Goal: Task Accomplishment & Management: Complete application form

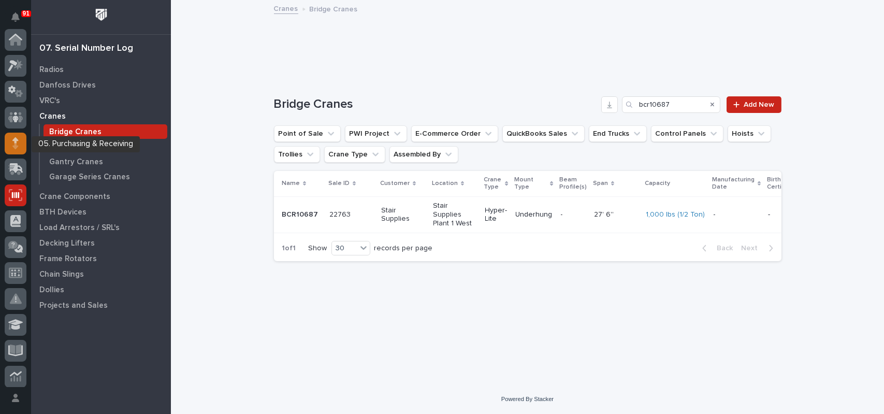
click at [17, 145] on icon at bounding box center [15, 146] width 6 height 6
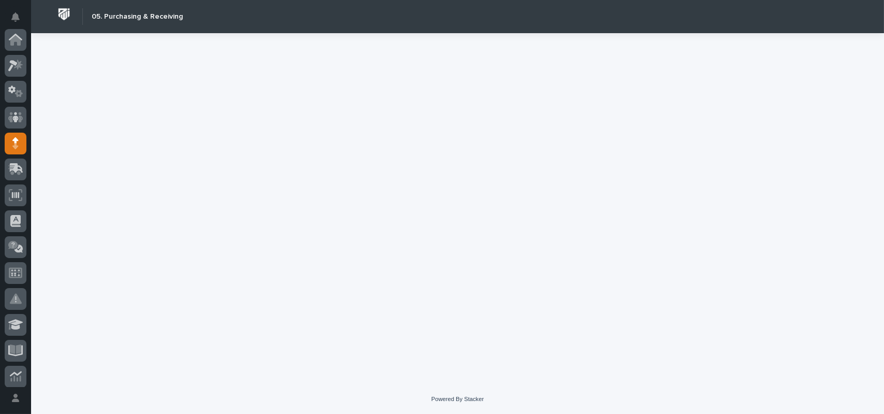
scroll to position [104, 0]
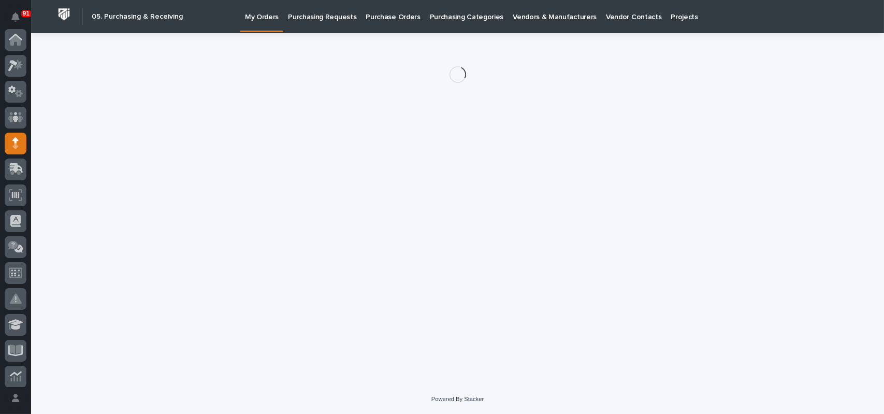
scroll to position [104, 0]
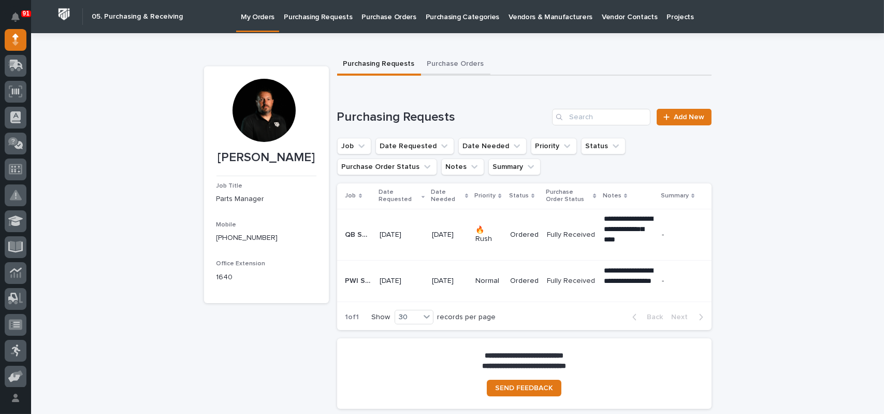
click at [457, 64] on button "Purchase Orders" at bounding box center [455, 65] width 69 height 22
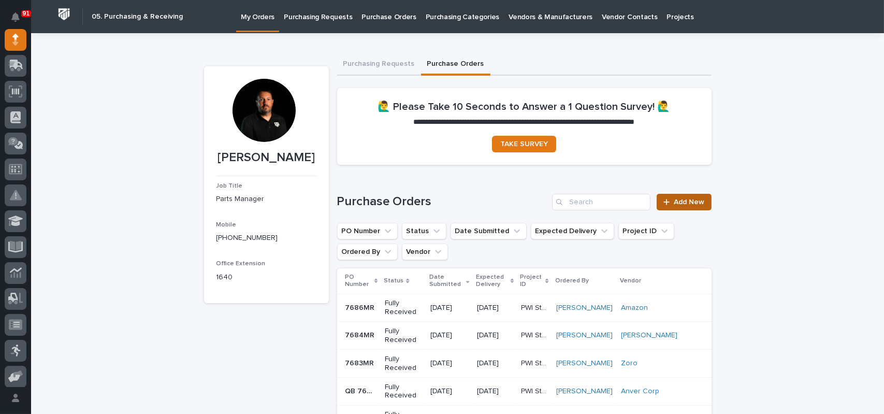
click at [664, 201] on icon at bounding box center [667, 202] width 6 height 6
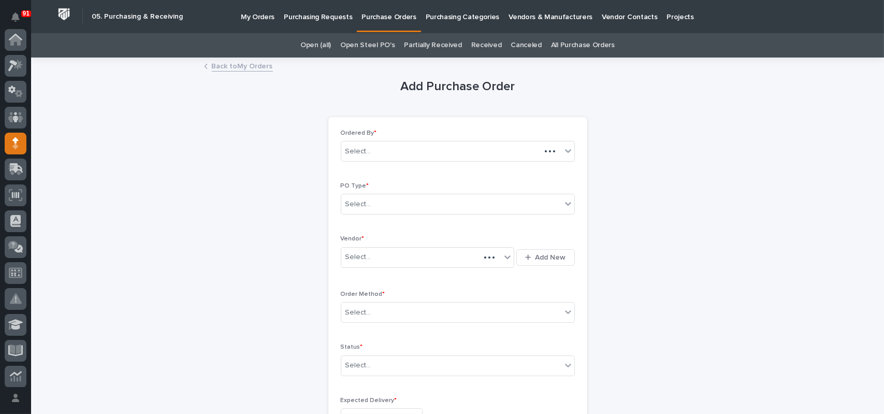
scroll to position [104, 0]
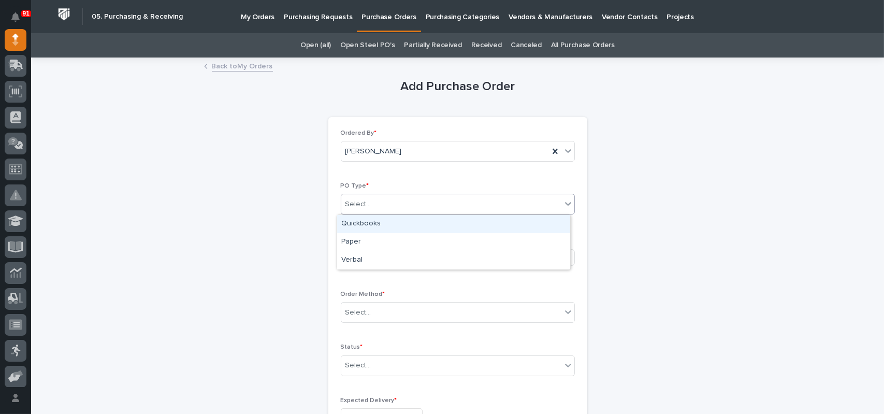
click at [400, 200] on div "Select..." at bounding box center [451, 204] width 220 height 17
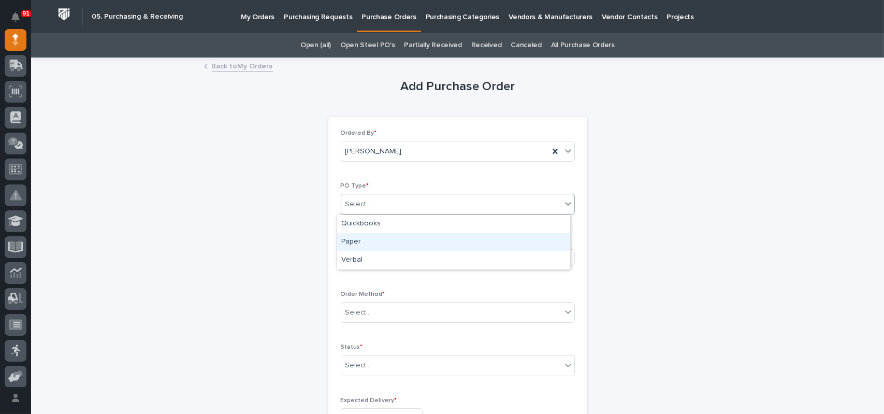
click at [368, 239] on div "Paper" at bounding box center [453, 242] width 233 height 18
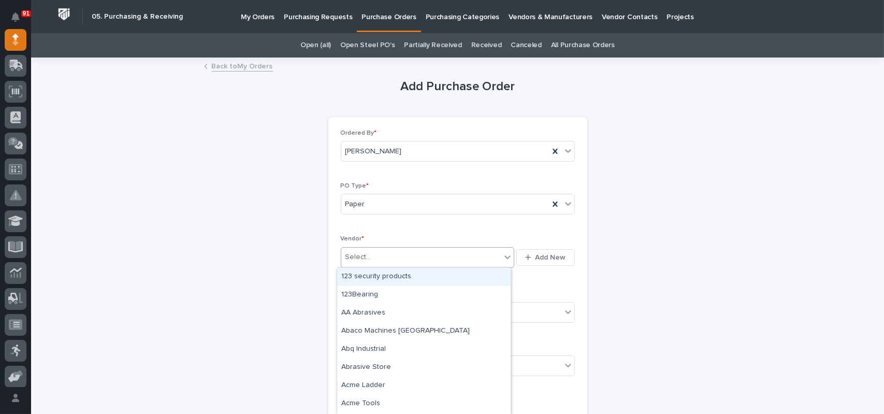
click at [366, 254] on div "Select..." at bounding box center [421, 257] width 160 height 17
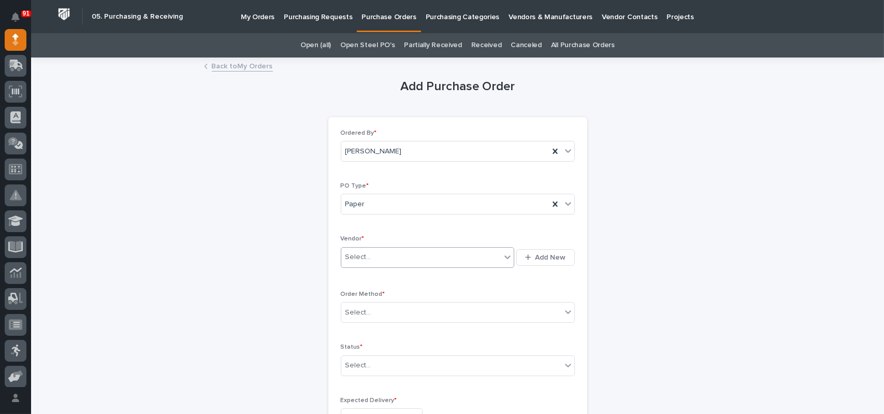
click at [369, 256] on div "Select..." at bounding box center [421, 257] width 160 height 17
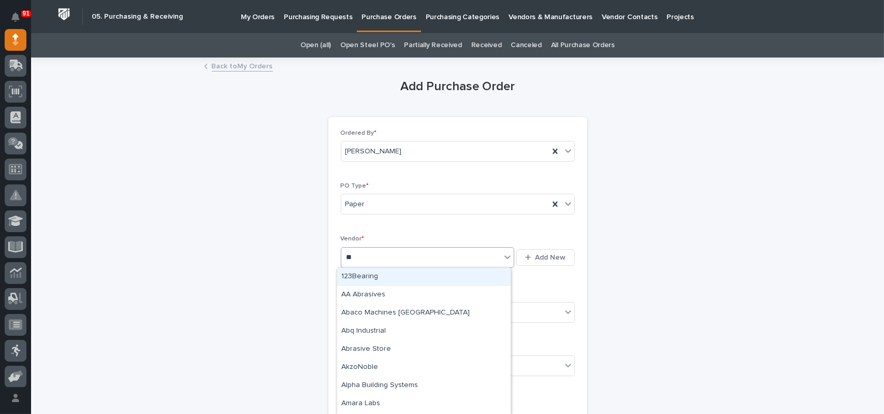
type input "***"
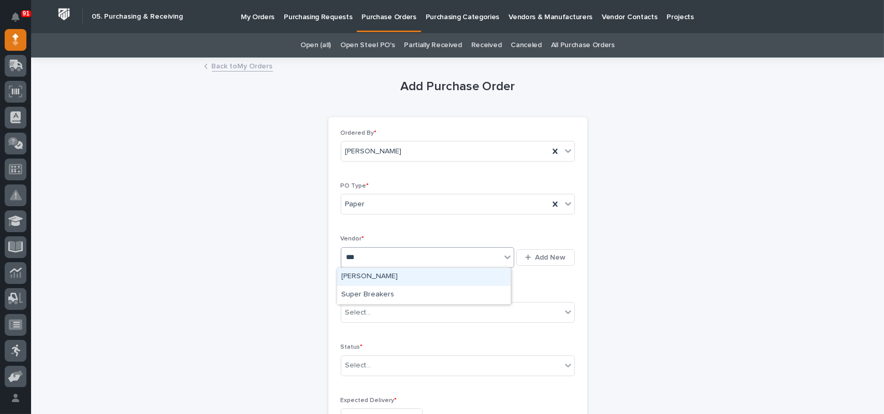
click at [367, 278] on div "[PERSON_NAME]" at bounding box center [423, 277] width 173 height 18
click at [378, 315] on div "Select..." at bounding box center [451, 312] width 220 height 17
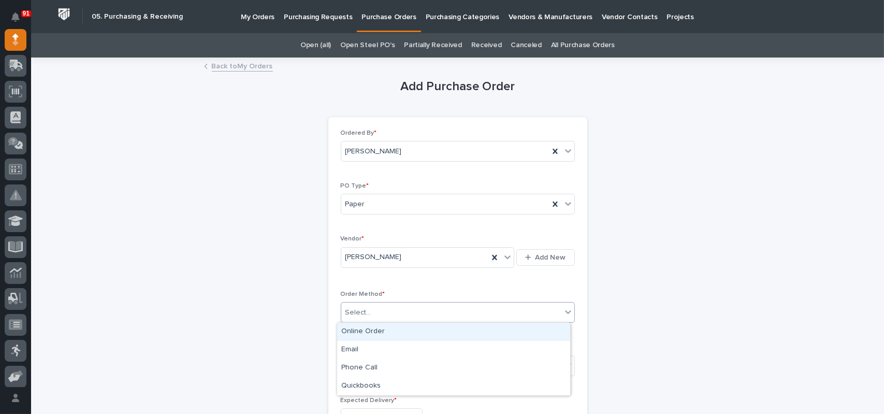
click at [375, 327] on div "Online Order" at bounding box center [453, 332] width 233 height 18
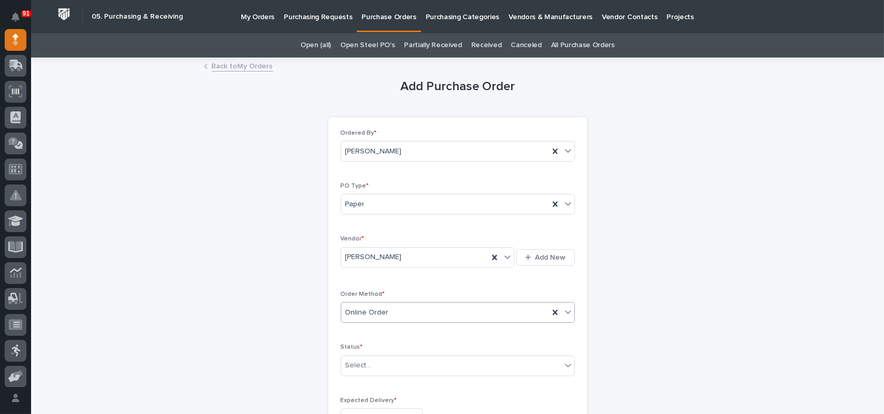
click at [385, 314] on div "Online Order" at bounding box center [445, 312] width 208 height 17
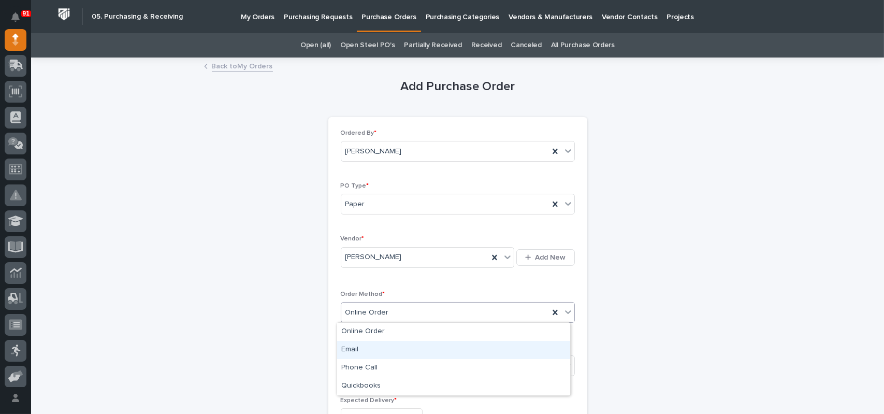
click at [362, 350] on div "Email" at bounding box center [453, 350] width 233 height 18
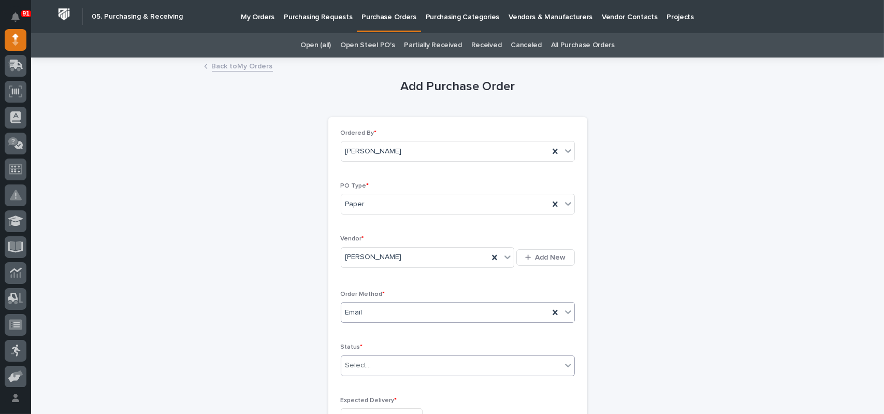
click at [364, 362] on div "Select..." at bounding box center [358, 365] width 26 height 11
click at [375, 293] on div "Submitted" at bounding box center [453, 291] width 233 height 18
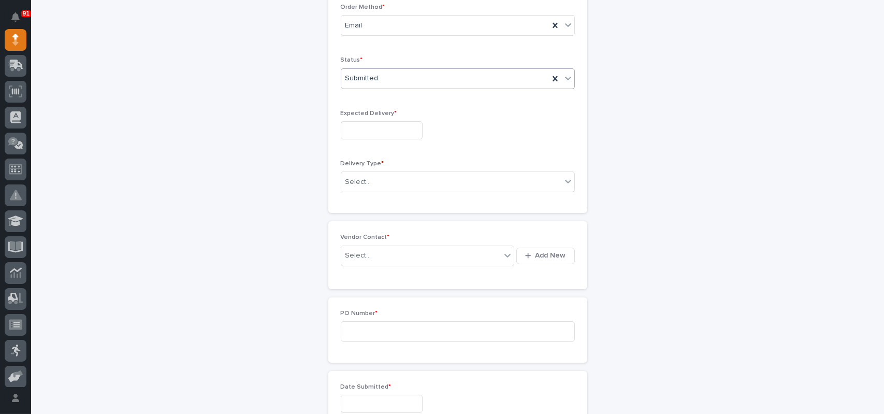
scroll to position [332, 0]
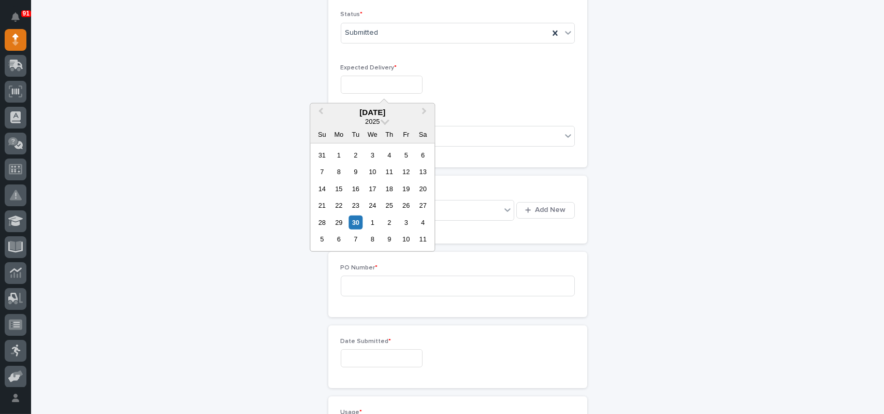
click at [360, 78] on input "text" at bounding box center [382, 85] width 82 height 18
click at [411, 222] on div "3" at bounding box center [406, 222] width 14 height 14
type input "**********"
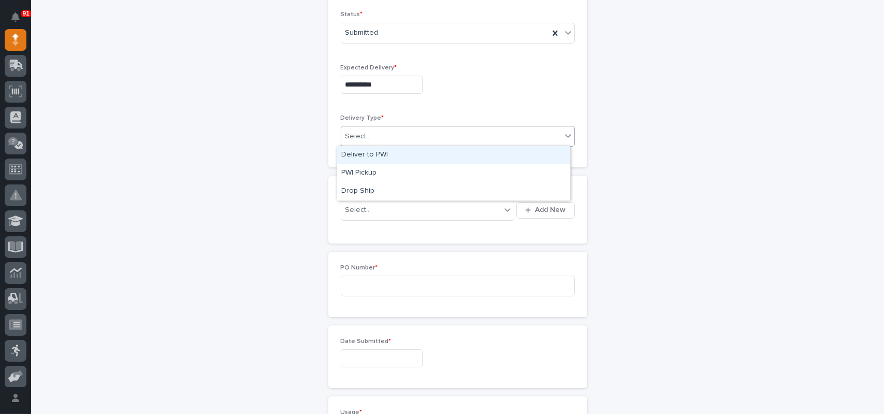
click at [351, 135] on div "Select..." at bounding box center [358, 136] width 26 height 11
click at [358, 155] on div "Deliver to PWI" at bounding box center [453, 155] width 233 height 18
click at [360, 210] on div "Select..." at bounding box center [358, 210] width 26 height 11
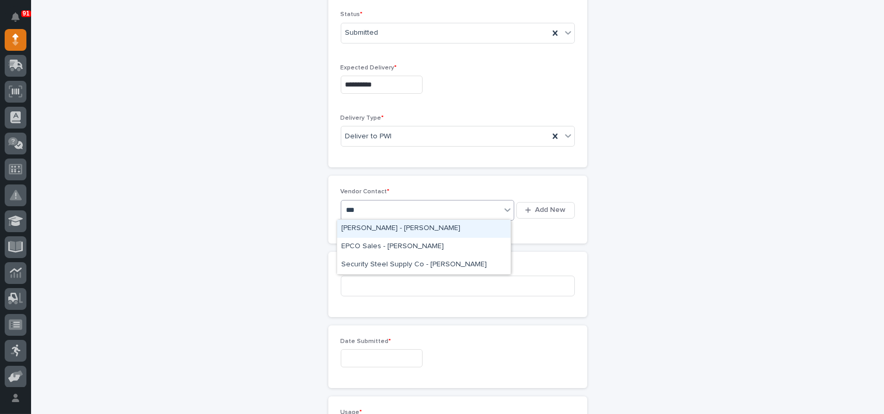
type input "****"
click at [382, 228] on div "[PERSON_NAME] - [PERSON_NAME]" at bounding box center [423, 229] width 173 height 18
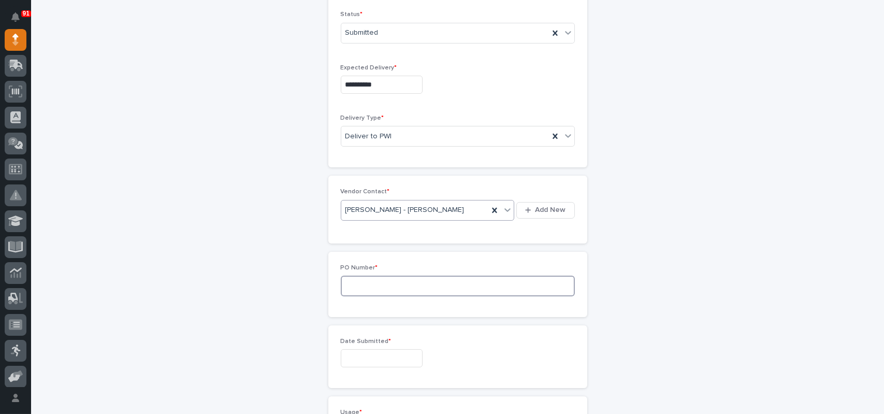
click at [357, 287] on input at bounding box center [458, 285] width 234 height 21
type input "7689MR"
click at [363, 352] on input "text" at bounding box center [382, 358] width 82 height 18
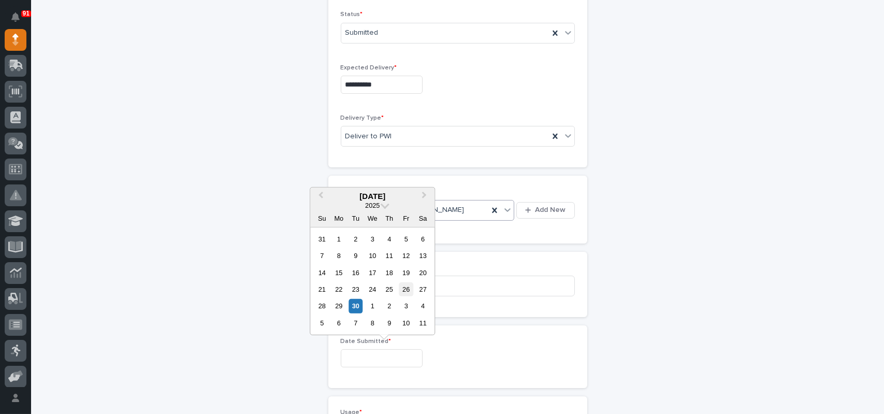
click at [407, 287] on div "26" at bounding box center [406, 289] width 14 height 14
type input "**********"
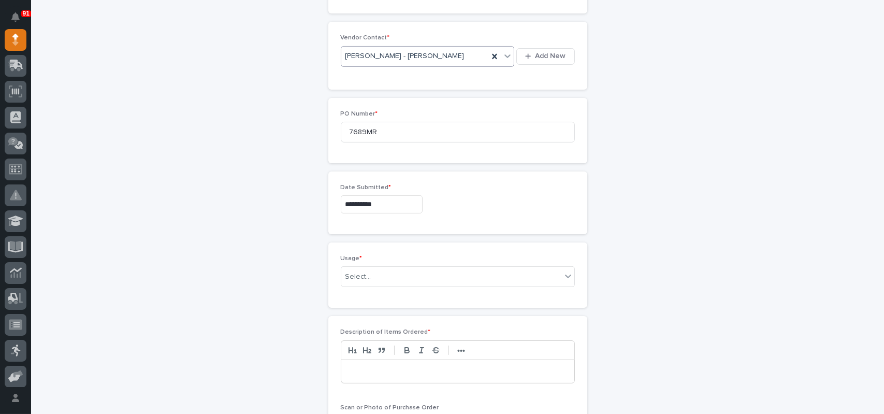
scroll to position [488, 0]
click at [363, 271] on div "Select..." at bounding box center [358, 275] width 26 height 11
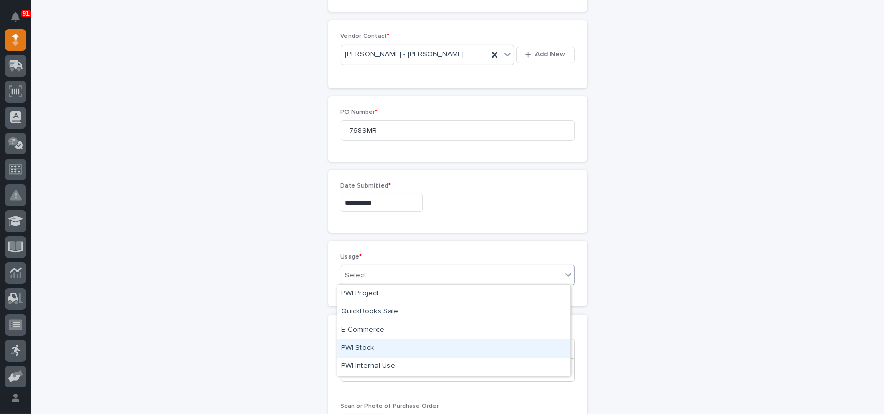
click at [360, 348] on div "PWI Stock" at bounding box center [453, 348] width 233 height 18
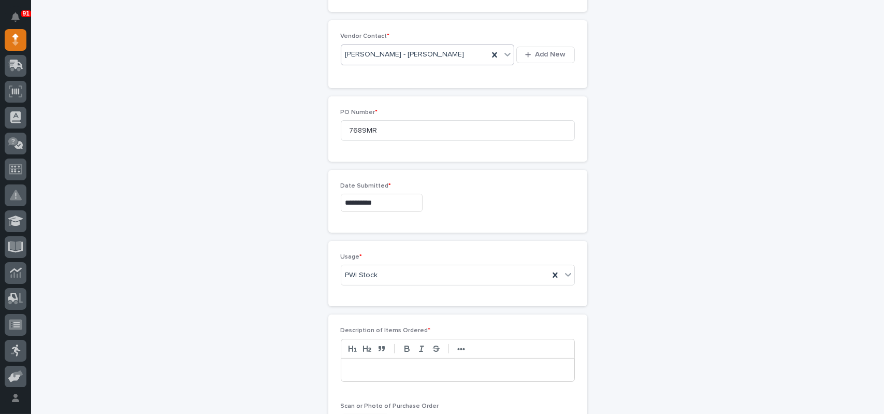
click at [358, 366] on p at bounding box center [457, 370] width 217 height 10
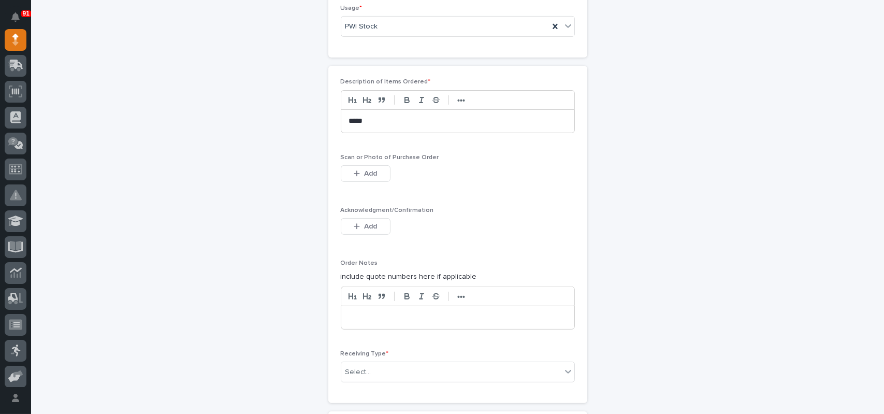
scroll to position [747, 0]
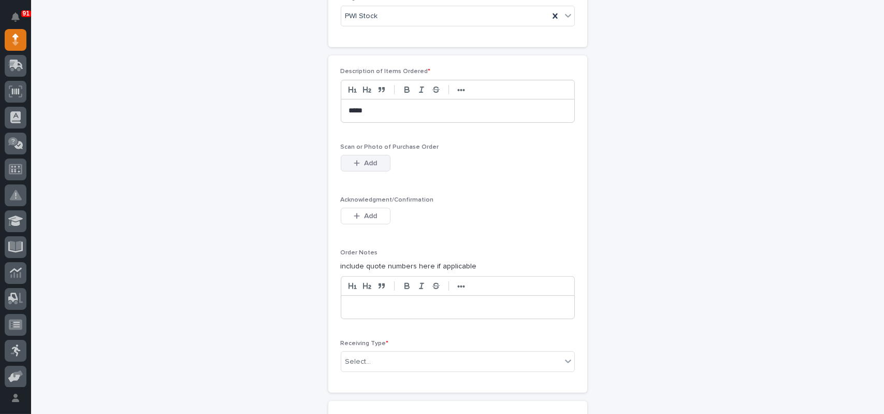
click at [356, 166] on button "Add" at bounding box center [366, 163] width 50 height 17
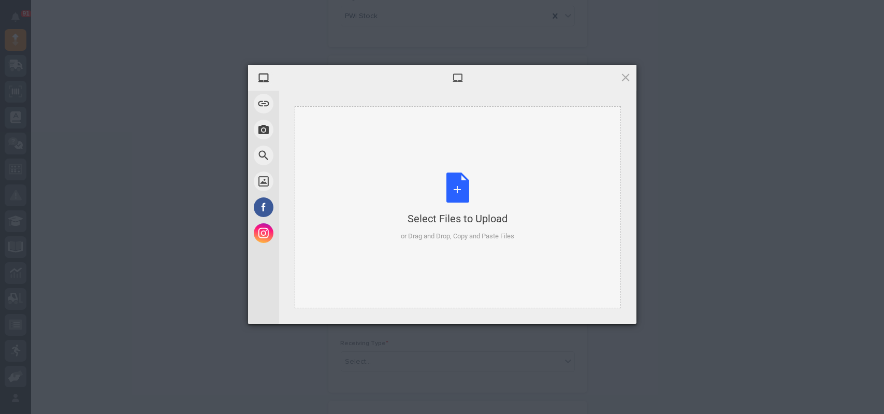
click at [449, 190] on div "Select Files to Upload or Drag and Drop, Copy and Paste Files" at bounding box center [457, 206] width 113 height 69
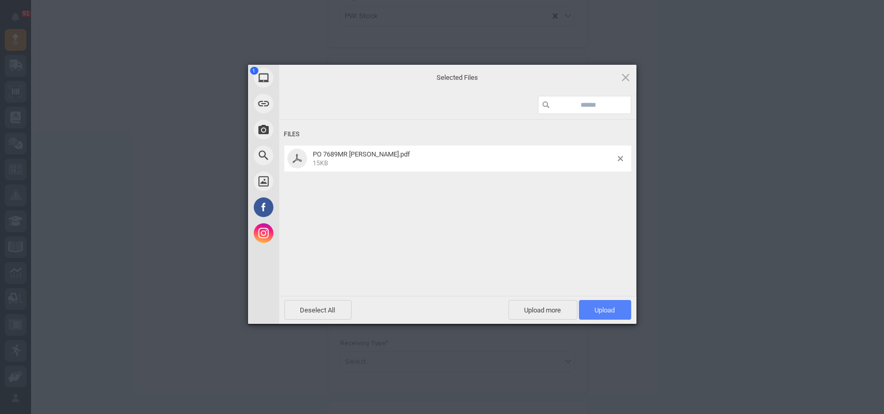
click at [591, 304] on span "Upload 1" at bounding box center [605, 310] width 52 height 20
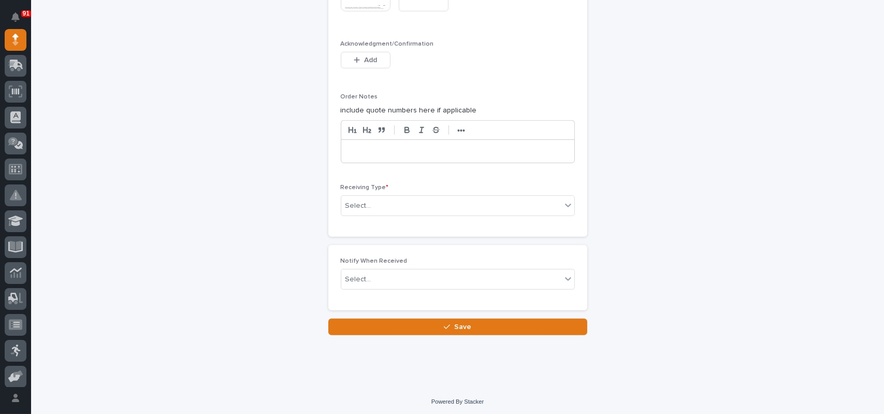
scroll to position [940, 0]
click at [397, 199] on div "Select..." at bounding box center [451, 205] width 220 height 17
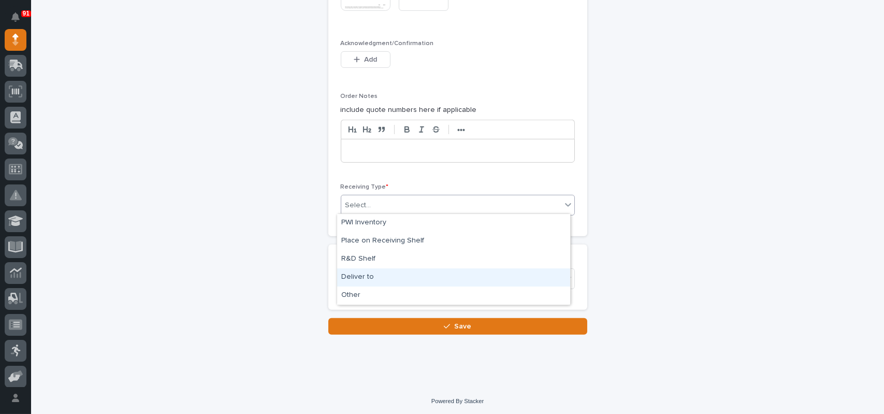
click at [364, 274] on div "Deliver to" at bounding box center [453, 277] width 233 height 18
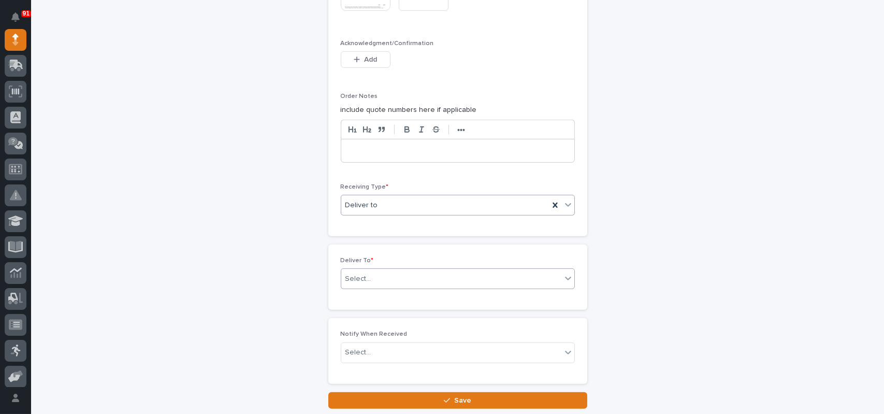
click at [370, 272] on div "Select..." at bounding box center [451, 278] width 220 height 17
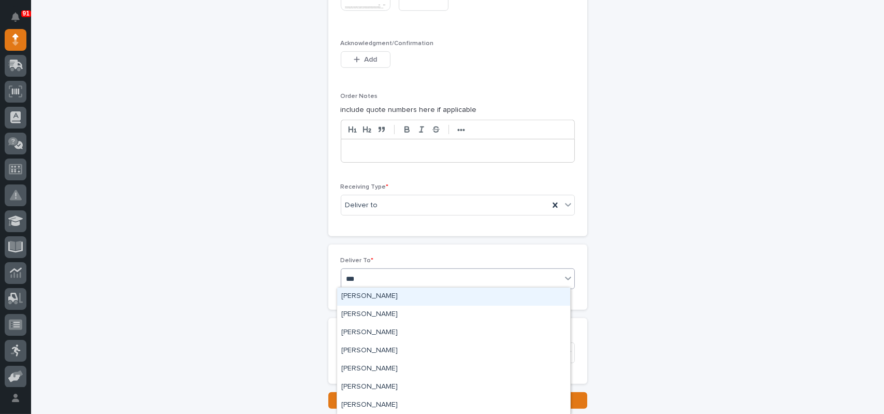
type input "****"
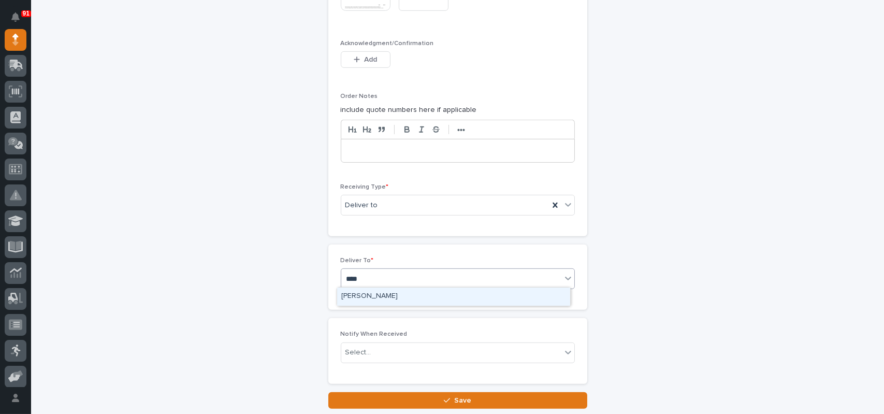
click at [358, 296] on div "[PERSON_NAME]" at bounding box center [453, 296] width 233 height 18
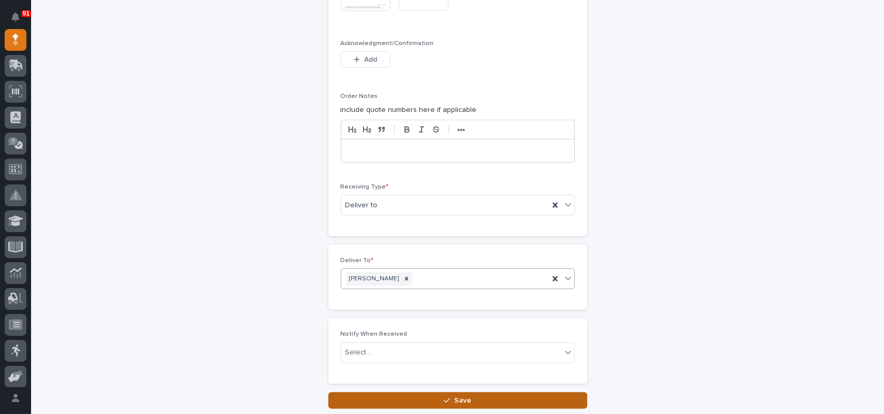
click at [434, 393] on button "Save" at bounding box center [457, 400] width 259 height 17
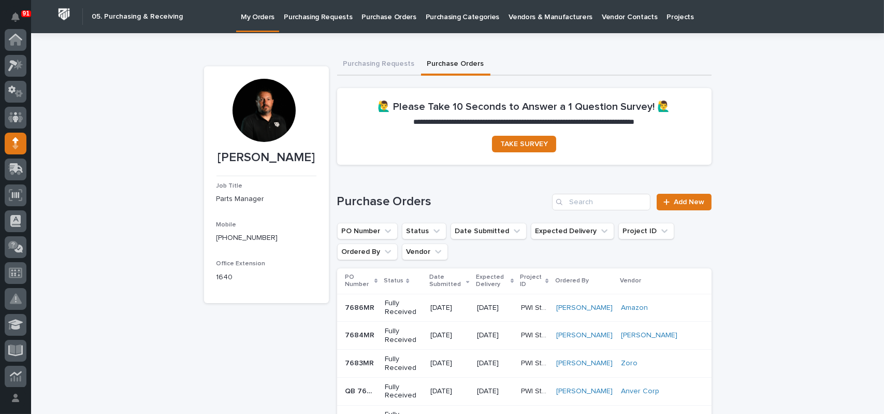
scroll to position [104, 0]
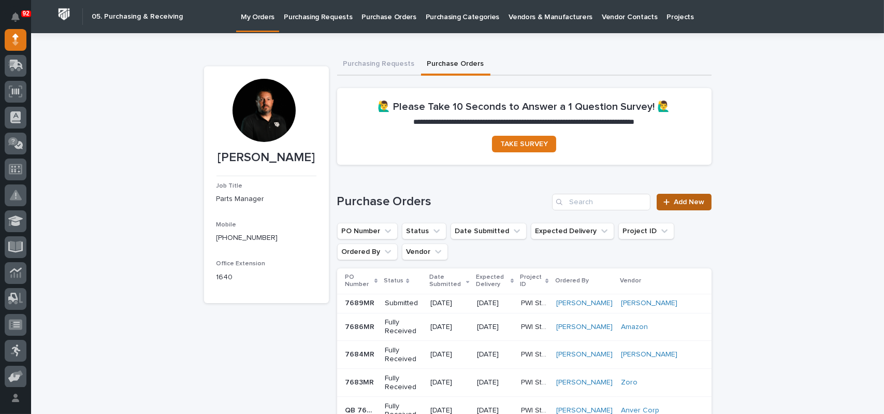
click at [683, 207] on link "Add New" at bounding box center [684, 202] width 54 height 17
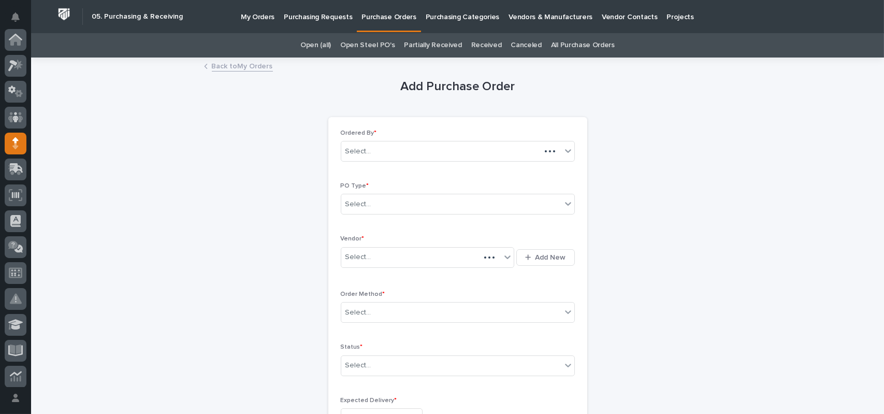
scroll to position [104, 0]
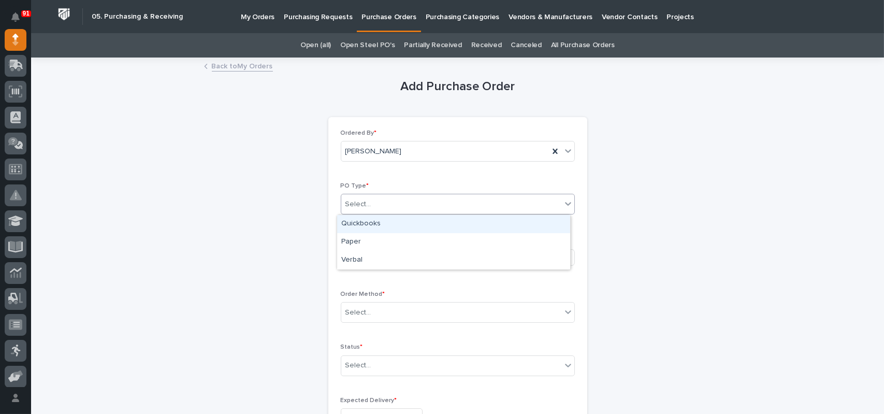
click at [383, 202] on div "Select..." at bounding box center [451, 204] width 220 height 17
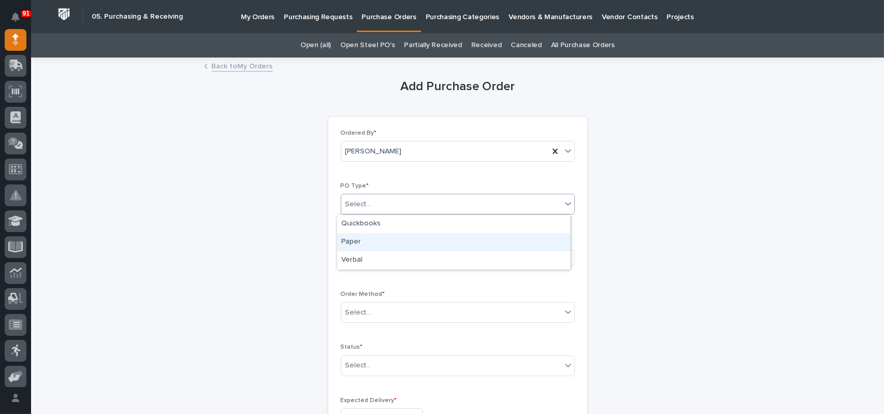
click at [364, 239] on div "Paper" at bounding box center [453, 242] width 233 height 18
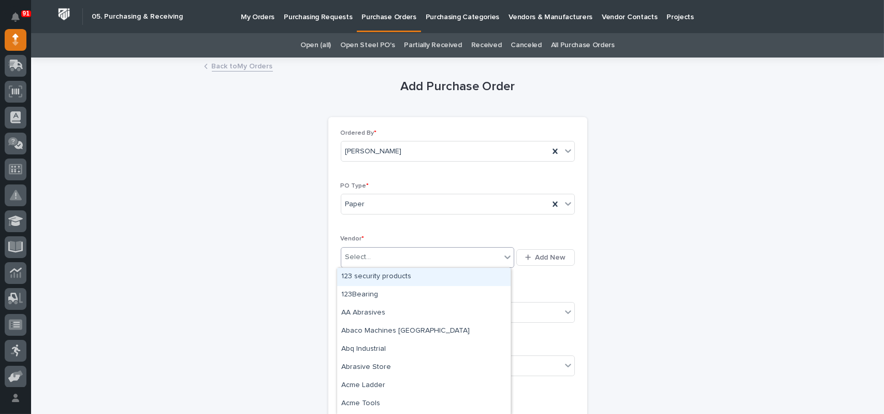
click at [362, 251] on div "Select..." at bounding box center [421, 257] width 160 height 17
type input "***"
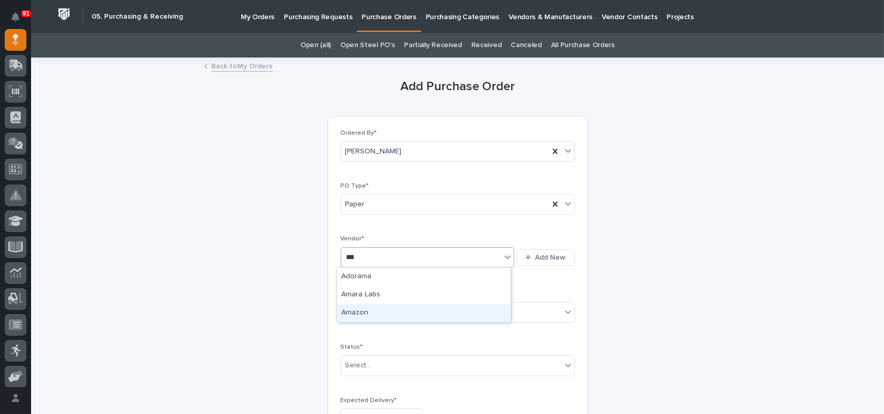
click at [351, 308] on div "Amazon" at bounding box center [423, 313] width 173 height 18
click at [359, 312] on div "Select..." at bounding box center [358, 312] width 26 height 11
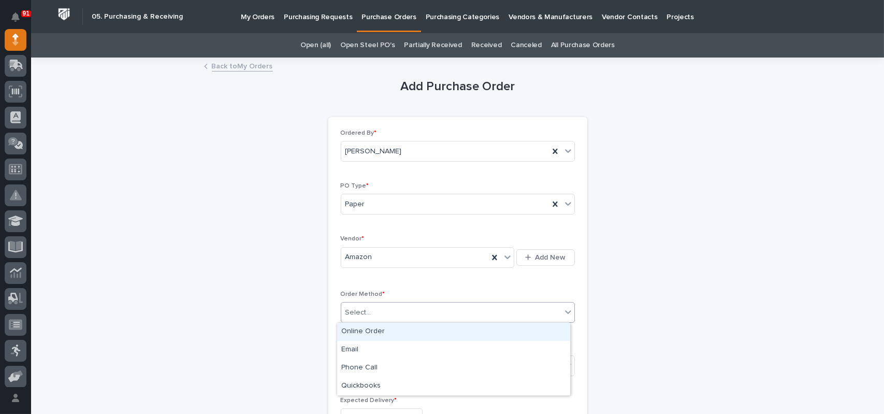
click at [365, 327] on div "Online Order" at bounding box center [453, 332] width 233 height 18
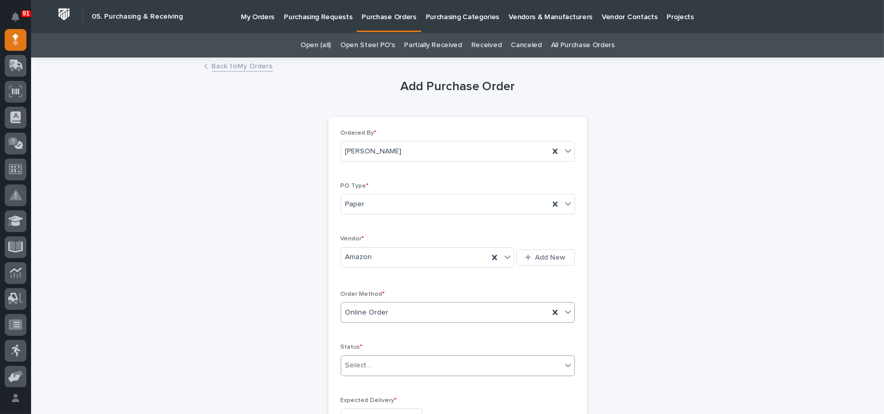
click at [370, 359] on div "Select..." at bounding box center [451, 365] width 220 height 17
click at [374, 294] on div "Submitted" at bounding box center [453, 291] width 233 height 18
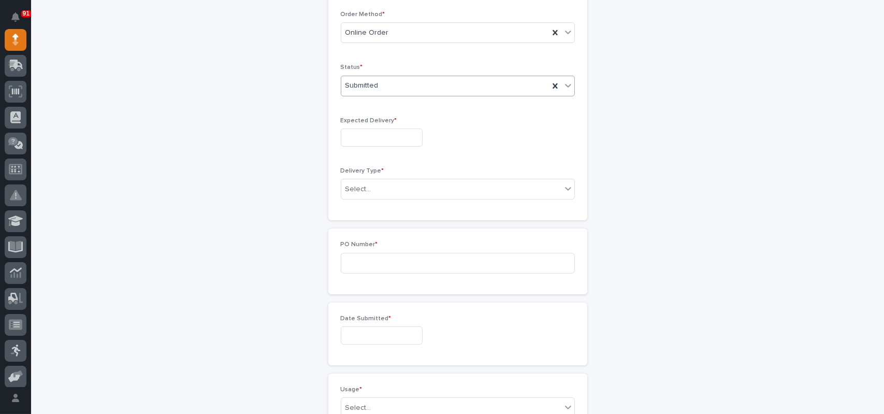
scroll to position [327, 0]
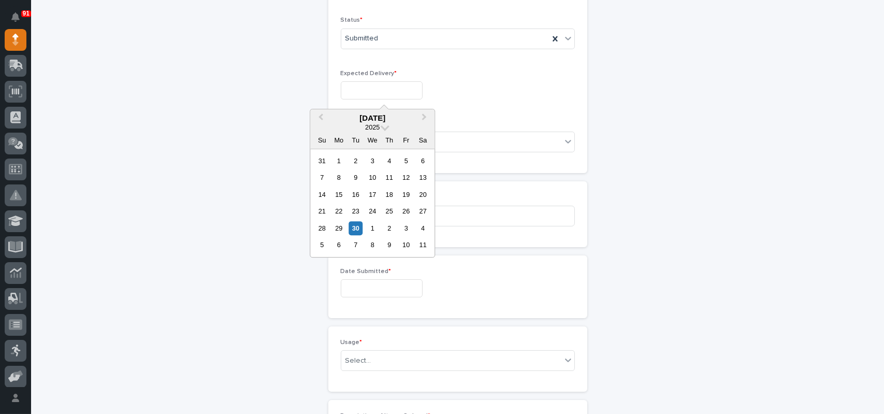
click at [381, 91] on input "text" at bounding box center [382, 90] width 82 height 18
click at [402, 240] on div "10" at bounding box center [406, 245] width 14 height 14
type input "**********"
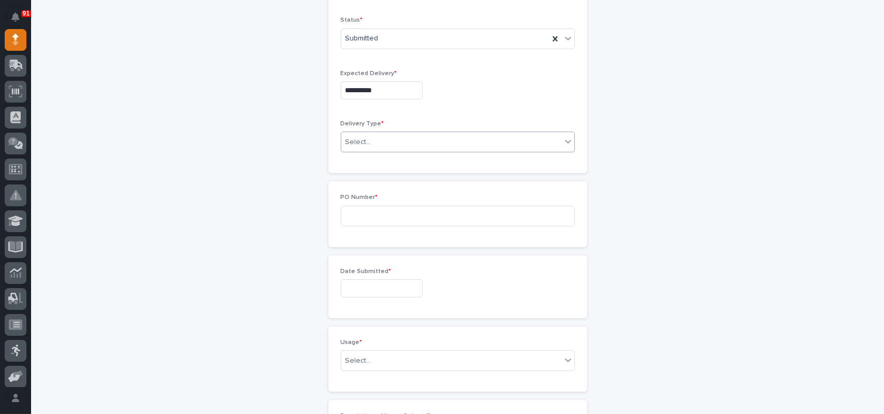
click at [372, 141] on div "Select..." at bounding box center [451, 142] width 220 height 17
click at [369, 164] on div "Deliver to PWI" at bounding box center [453, 161] width 233 height 18
click at [365, 216] on input at bounding box center [458, 216] width 234 height 21
type input "7690MR"
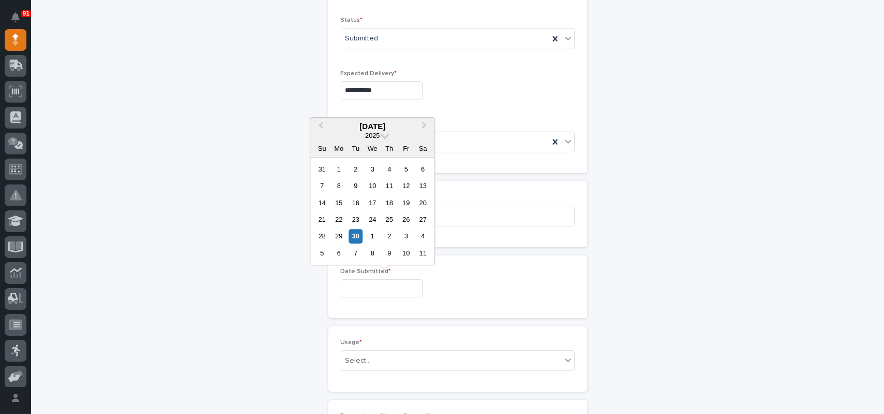
click at [361, 281] on input "text" at bounding box center [382, 288] width 82 height 18
click at [403, 217] on div "26" at bounding box center [406, 219] width 14 height 14
type input "**********"
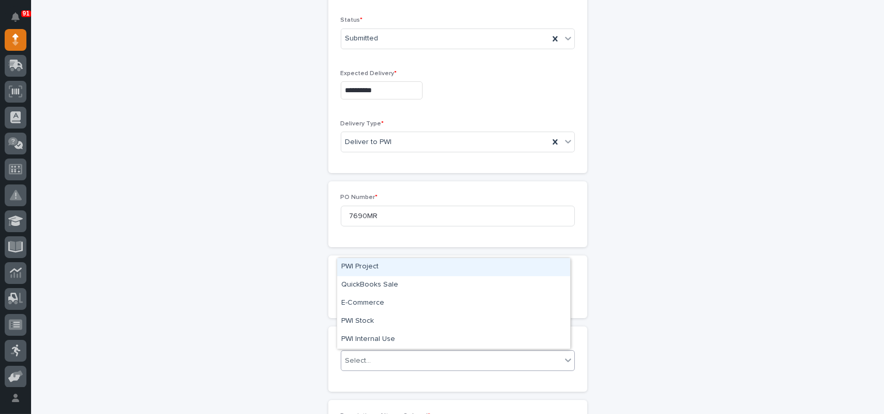
click at [372, 358] on div "Select..." at bounding box center [451, 360] width 220 height 17
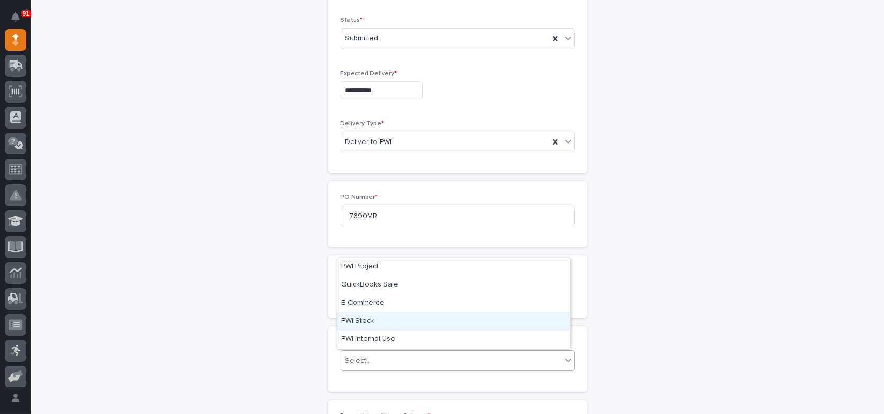
click at [364, 317] on div "PWI Stock" at bounding box center [453, 321] width 233 height 18
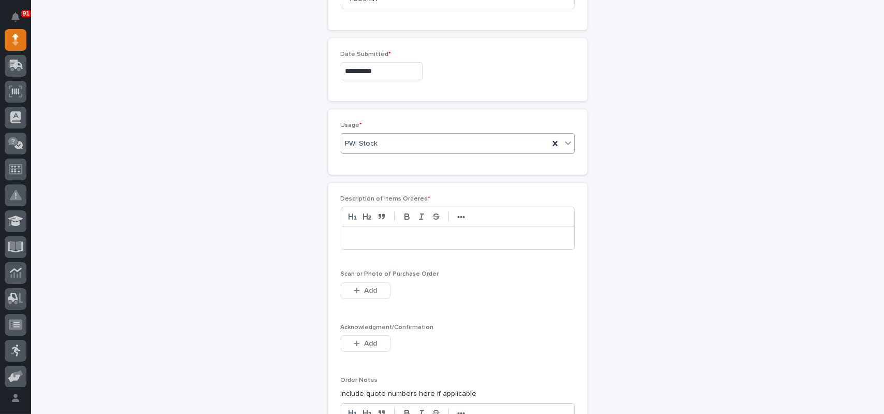
scroll to position [586, 0]
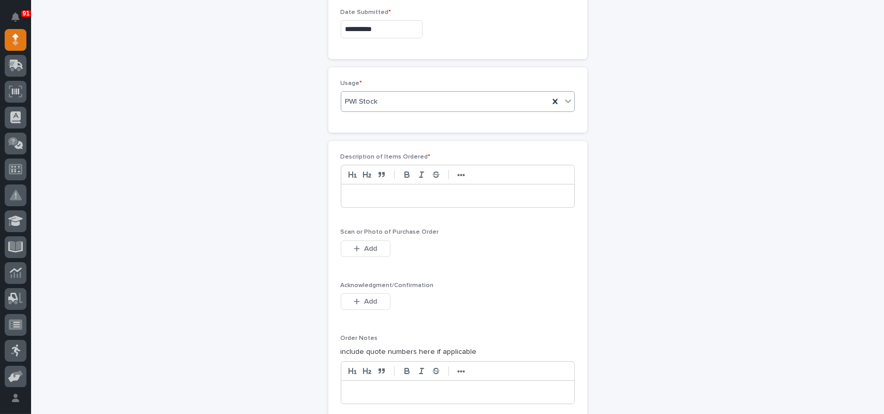
click at [379, 195] on p at bounding box center [457, 196] width 217 height 10
click at [372, 246] on span "Add" at bounding box center [370, 248] width 13 height 9
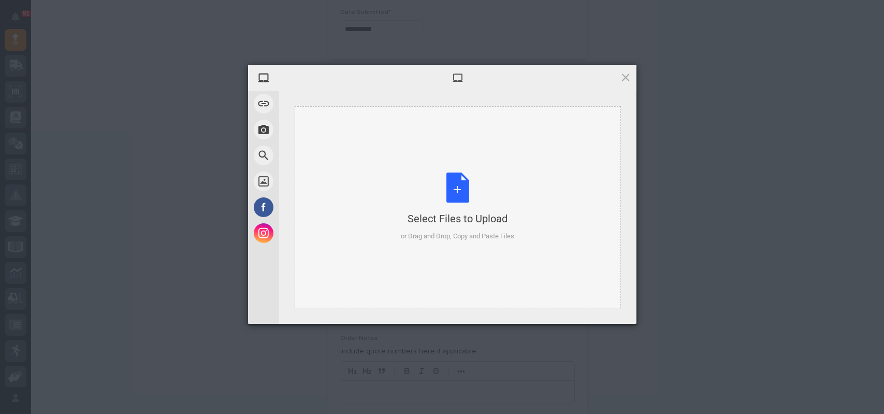
click at [460, 187] on div "Select Files to Upload or Drag and Drop, Copy and Paste Files" at bounding box center [457, 206] width 113 height 69
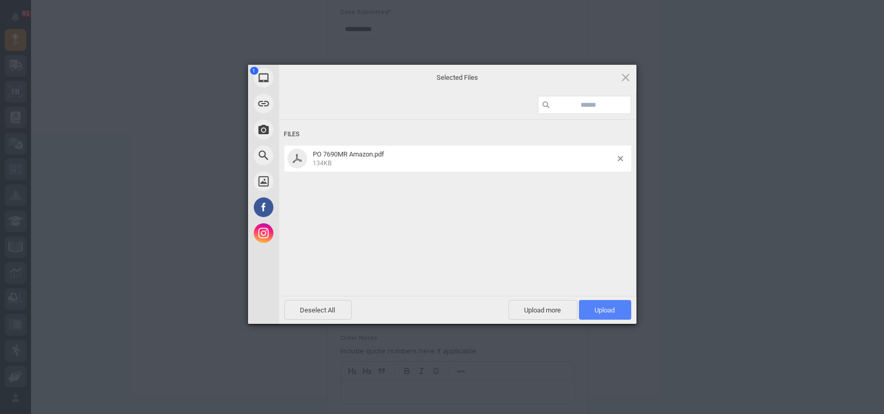
click at [609, 306] on span "Upload 1" at bounding box center [605, 310] width 20 height 8
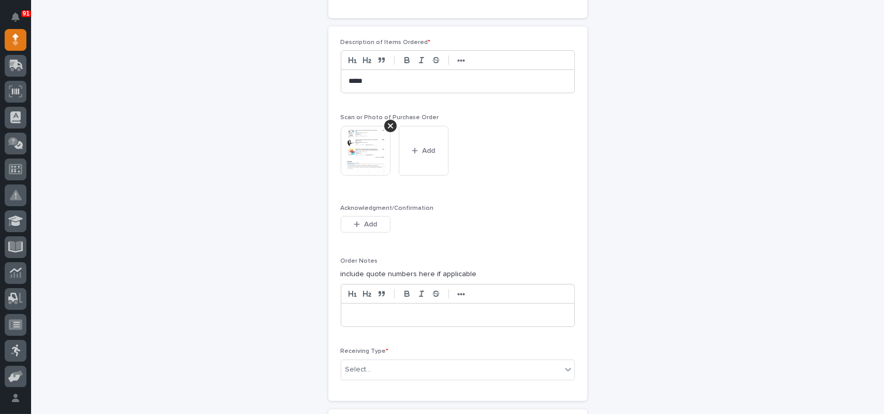
scroll to position [863, 0]
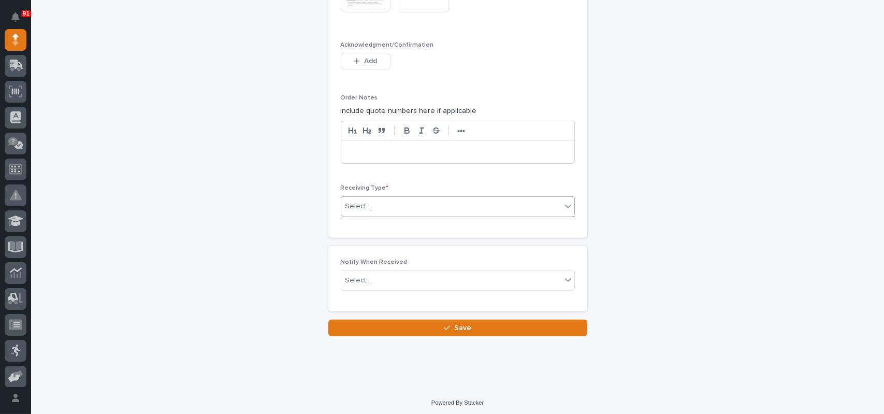
click at [386, 202] on div "Select..." at bounding box center [451, 206] width 220 height 17
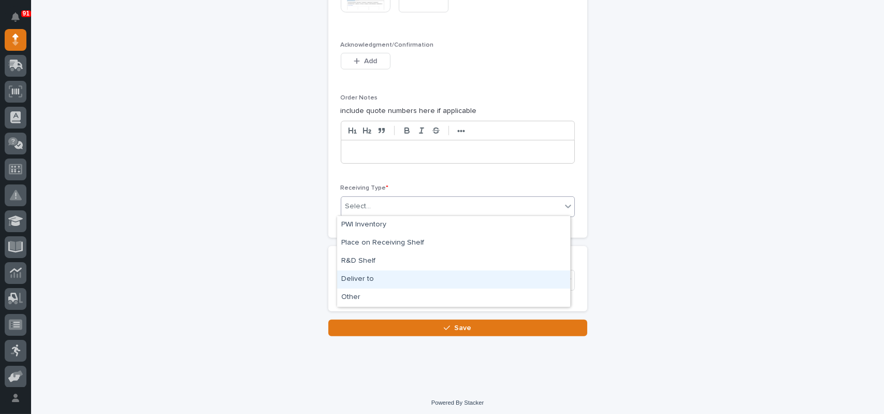
click at [357, 280] on div "Deliver to" at bounding box center [453, 279] width 233 height 18
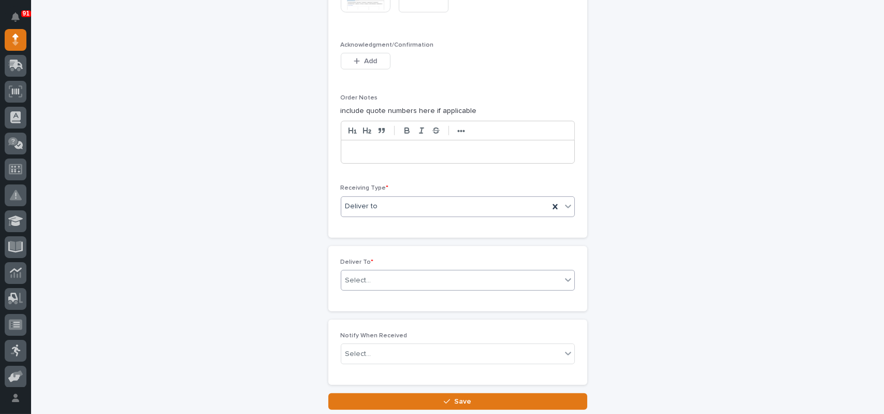
click at [365, 273] on div "Select..." at bounding box center [451, 280] width 220 height 17
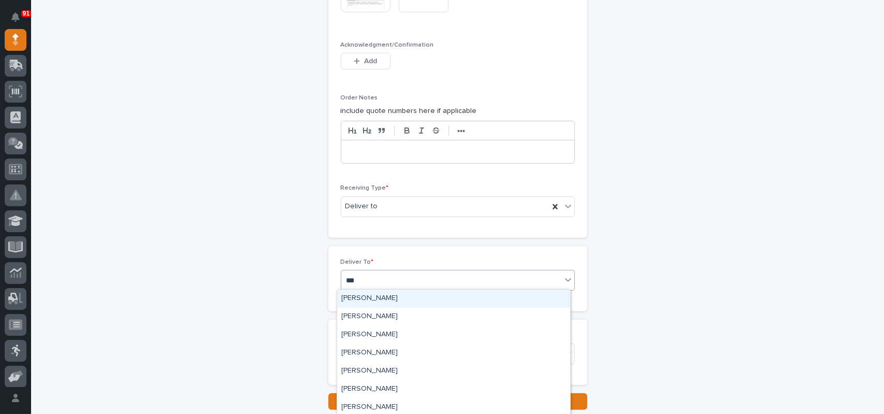
type input "****"
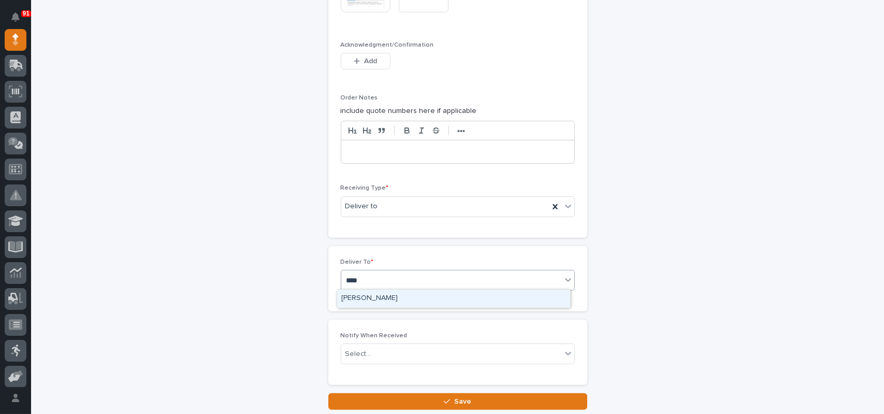
click at [365, 295] on div "[PERSON_NAME]" at bounding box center [453, 298] width 233 height 18
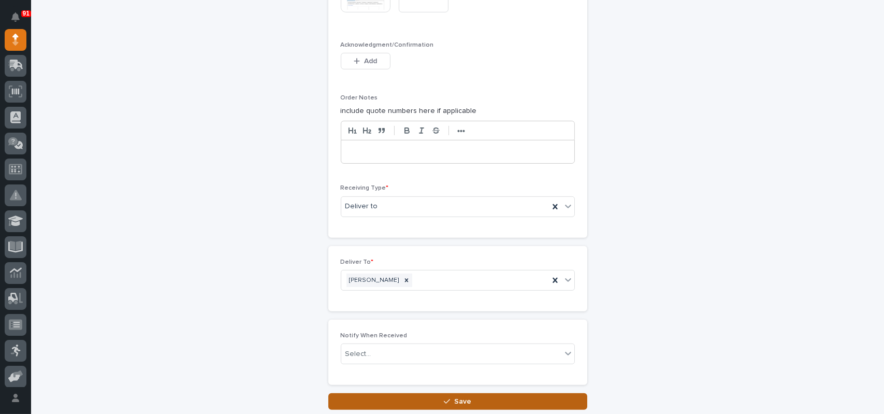
click at [443, 403] on button "Save" at bounding box center [457, 401] width 259 height 17
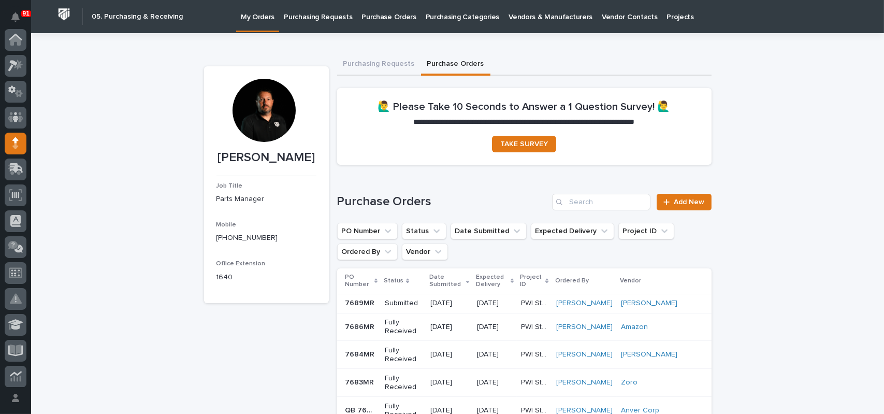
scroll to position [104, 0]
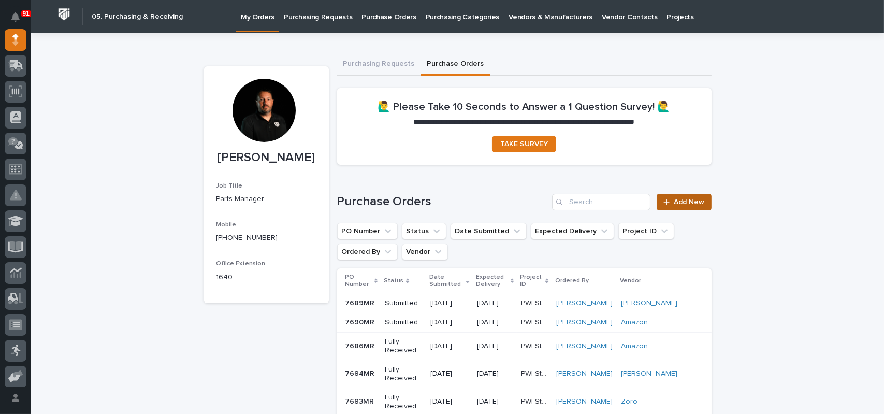
click at [700, 205] on span "Add New" at bounding box center [689, 201] width 31 height 7
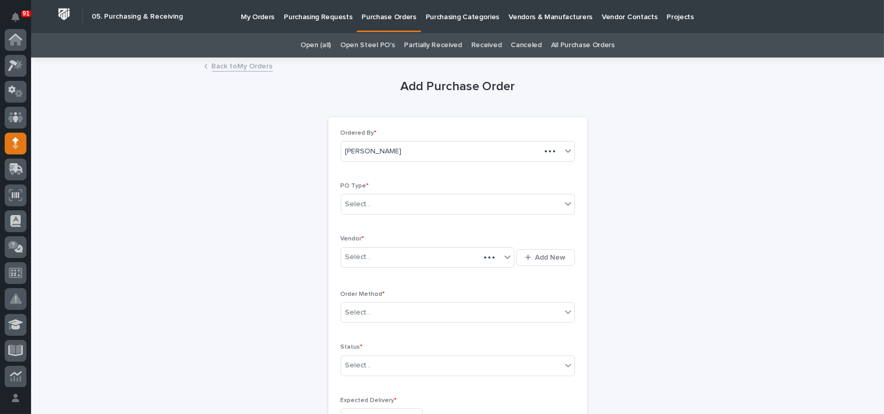
scroll to position [104, 0]
click at [374, 200] on div "Select..." at bounding box center [451, 204] width 220 height 17
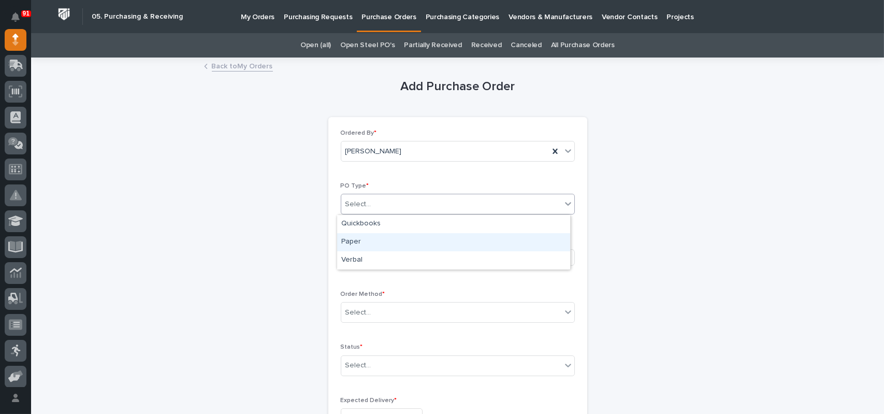
click at [357, 244] on div "Paper" at bounding box center [453, 242] width 233 height 18
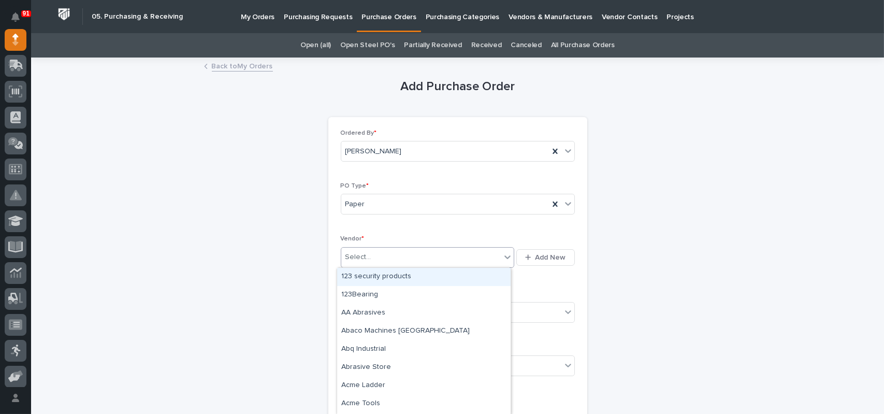
click at [374, 254] on div "Select..." at bounding box center [421, 257] width 160 height 17
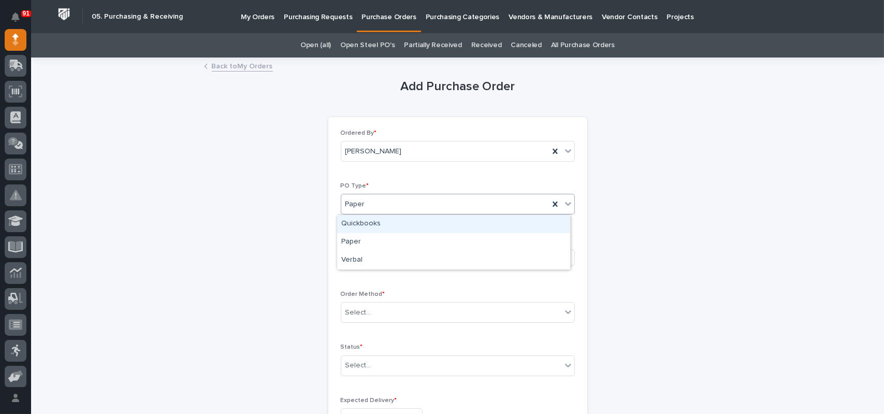
click at [366, 201] on input "text" at bounding box center [366, 204] width 1 height 9
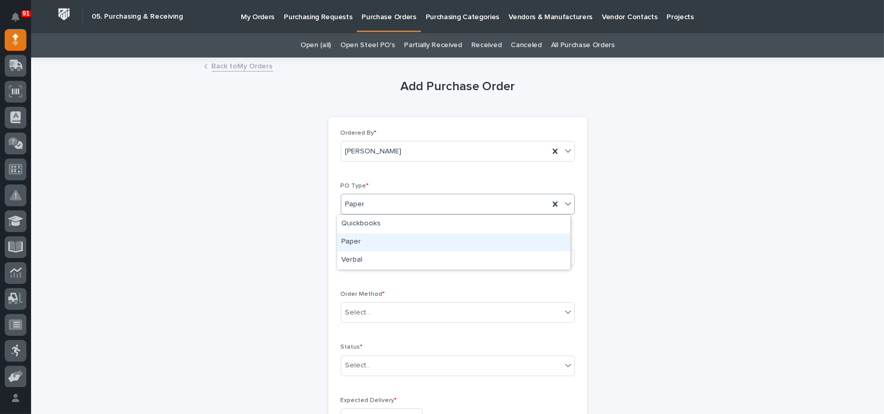
click at [351, 242] on div "Paper" at bounding box center [453, 242] width 233 height 18
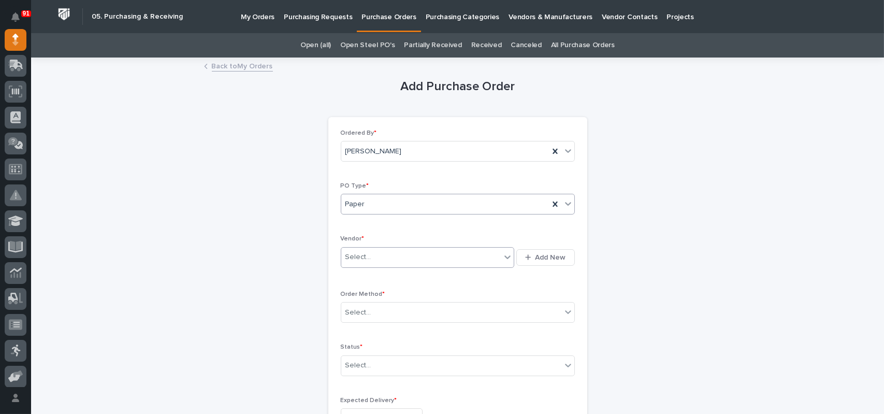
click at [358, 258] on div "Select..." at bounding box center [358, 257] width 26 height 11
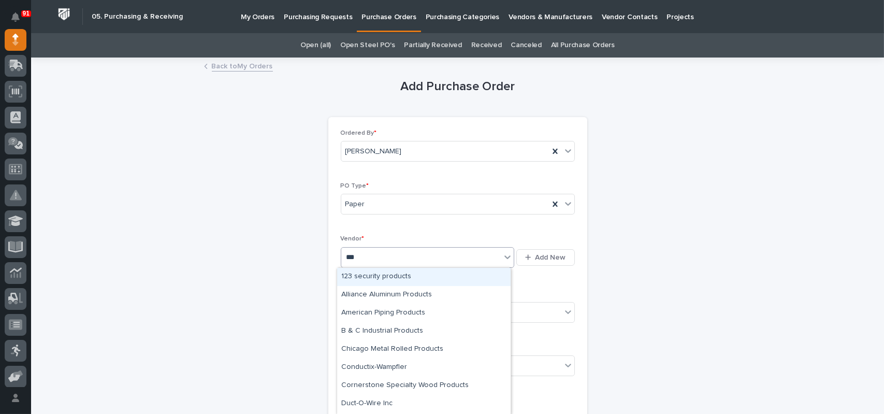
type input "****"
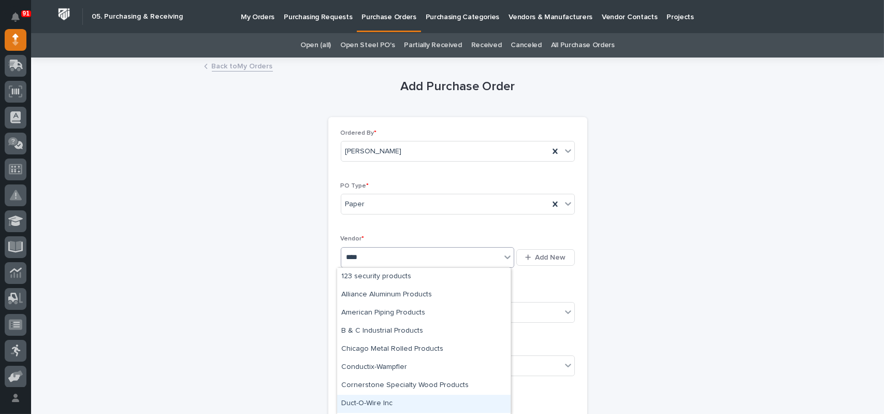
click at [369, 406] on div "Duct-O-Wire Inc" at bounding box center [423, 404] width 173 height 18
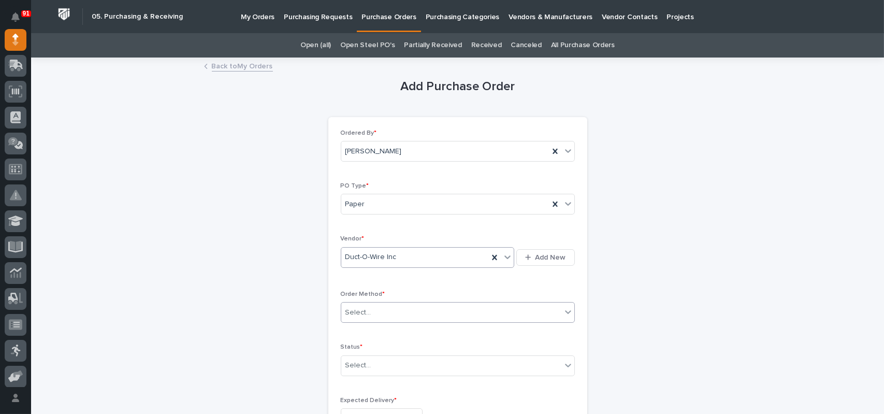
click at [373, 307] on div "Select..." at bounding box center [451, 312] width 220 height 17
click at [367, 335] on div "Online Order" at bounding box center [453, 332] width 233 height 18
click at [361, 366] on div "Select..." at bounding box center [358, 365] width 26 height 11
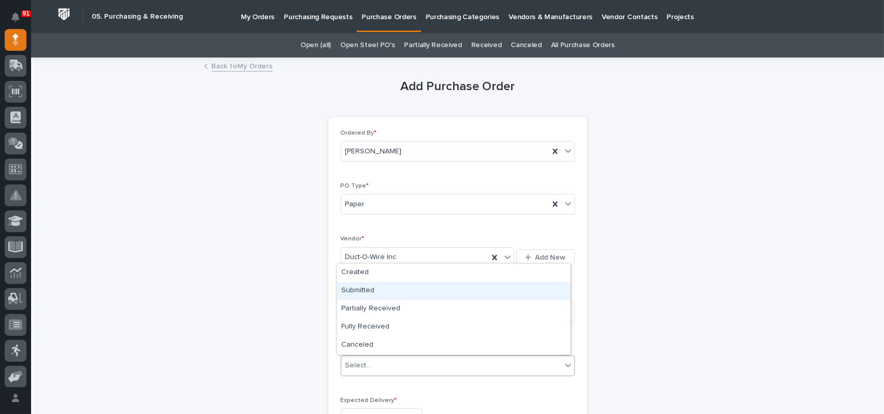
click at [362, 288] on div "Submitted" at bounding box center [453, 291] width 233 height 18
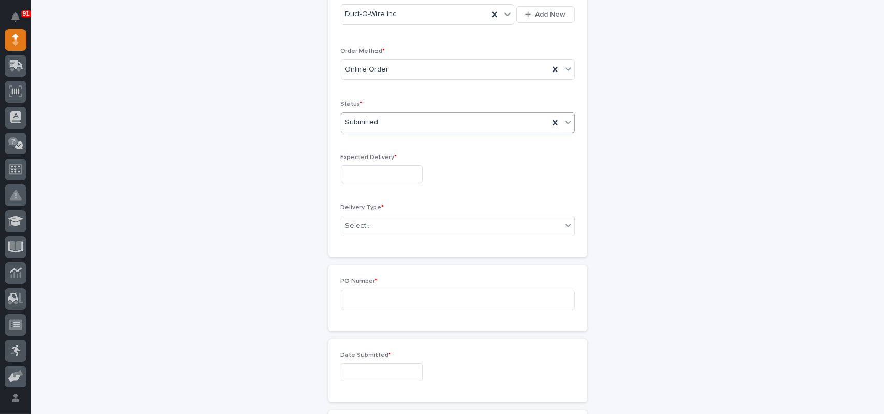
scroll to position [200, 0]
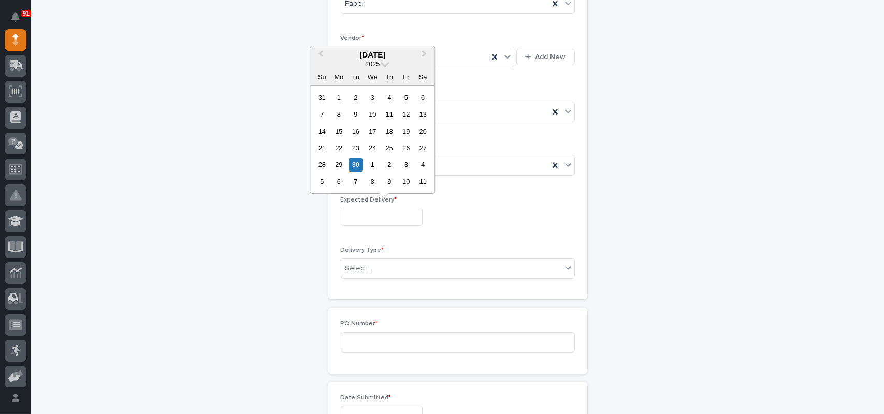
click at [361, 214] on input "text" at bounding box center [382, 217] width 82 height 18
click at [385, 161] on div "2" at bounding box center [389, 164] width 14 height 14
type input "**********"
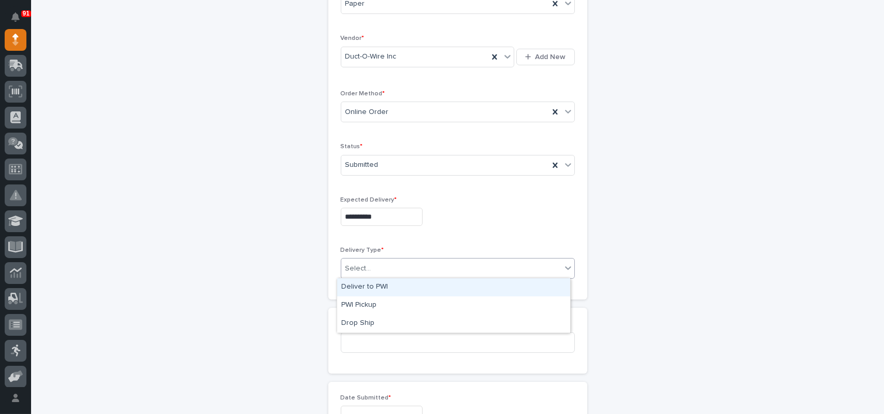
click at [354, 267] on div "Select..." at bounding box center [358, 268] width 26 height 11
drag, startPoint x: 359, startPoint y: 296, endPoint x: 365, endPoint y: 288, distance: 9.3
click at [365, 288] on div "Deliver to PWI" at bounding box center [453, 287] width 233 height 18
click at [364, 343] on input at bounding box center [458, 342] width 234 height 21
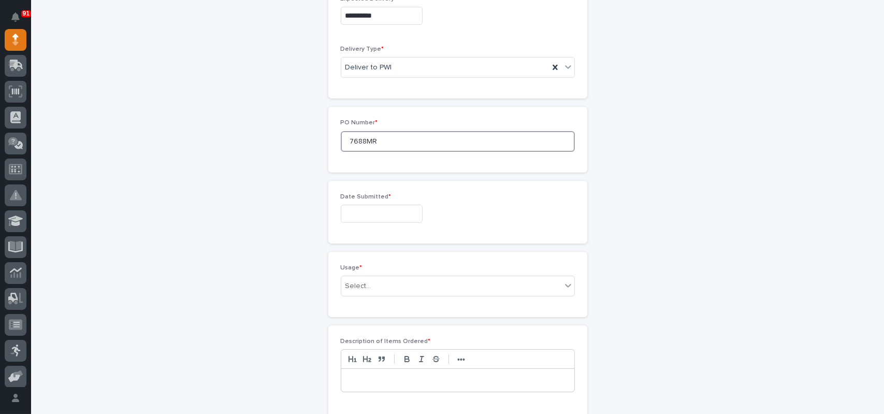
scroll to position [408, 0]
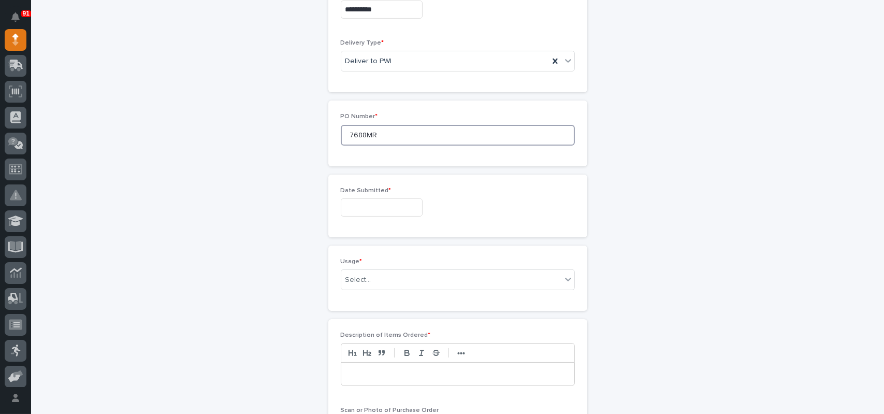
type input "7688MR"
click at [368, 201] on input "text" at bounding box center [382, 207] width 82 height 18
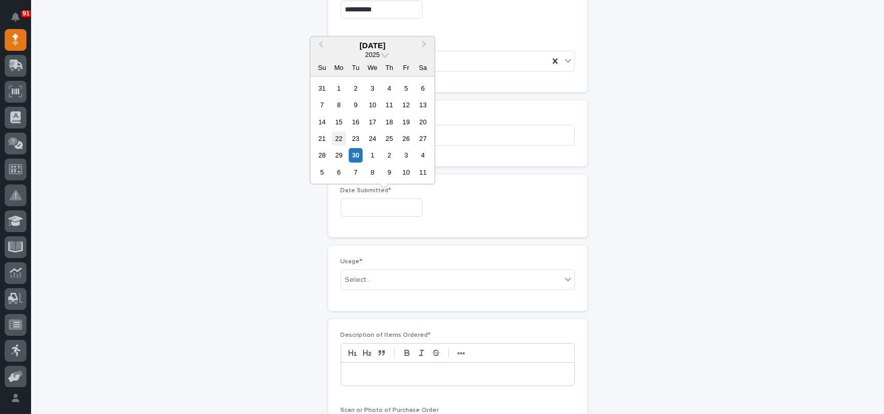
click at [341, 142] on div "22" at bounding box center [339, 139] width 14 height 14
type input "**********"
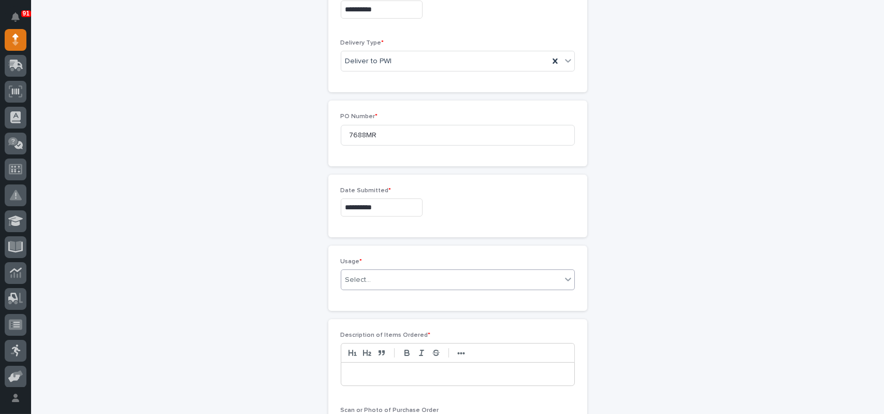
click at [365, 279] on div "Select..." at bounding box center [358, 279] width 26 height 11
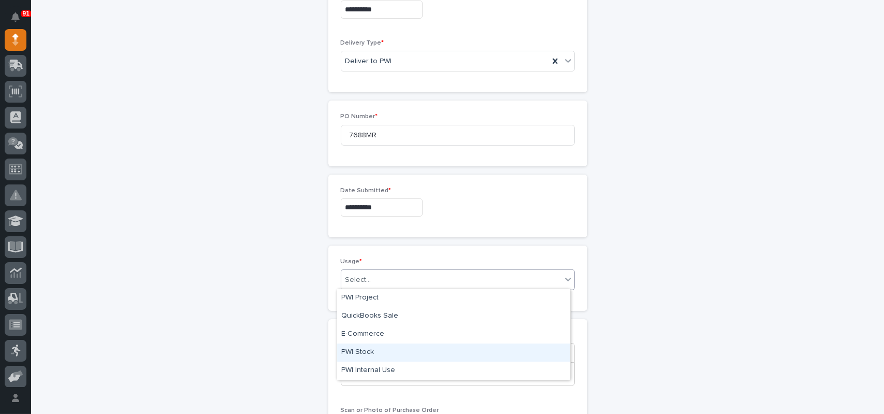
click at [362, 351] on div "PWI Stock" at bounding box center [453, 352] width 233 height 18
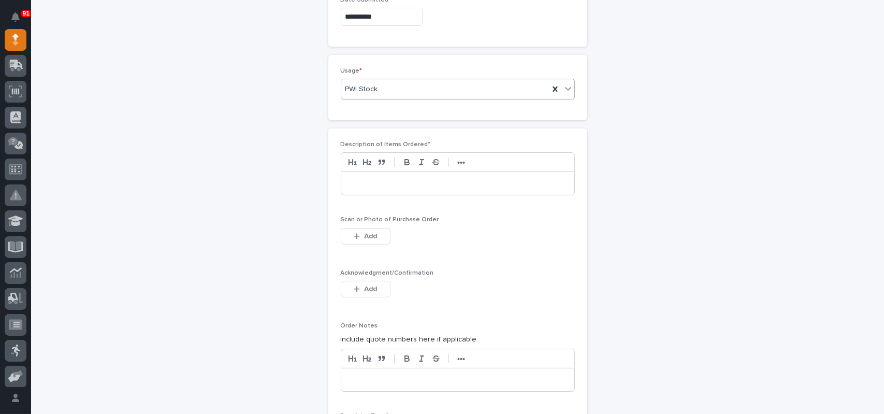
scroll to position [615, 0]
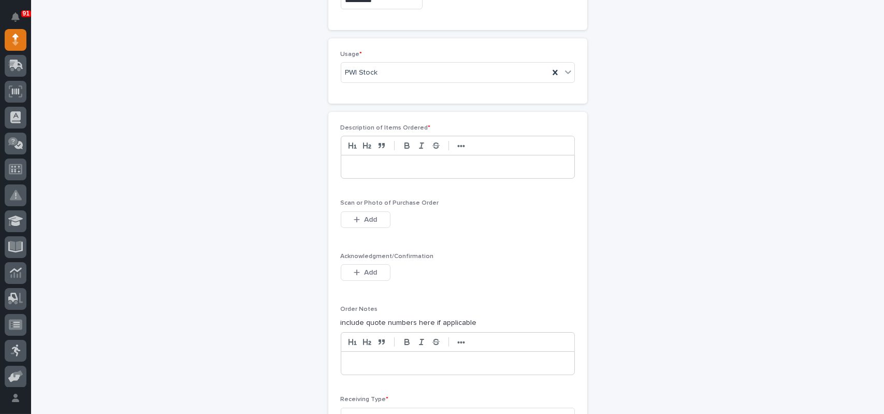
click at [378, 171] on div at bounding box center [457, 166] width 233 height 23
click at [368, 221] on span "Add" at bounding box center [370, 219] width 13 height 9
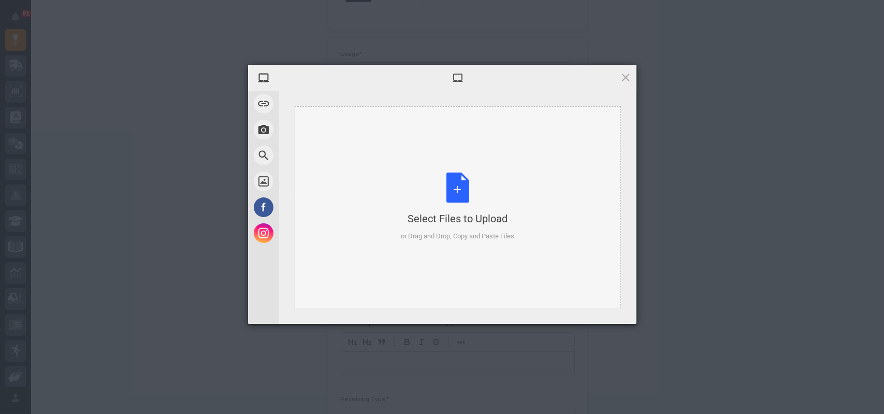
click at [463, 187] on div "Select Files to Upload or Drag and Drop, Copy and Paste Files" at bounding box center [457, 206] width 113 height 69
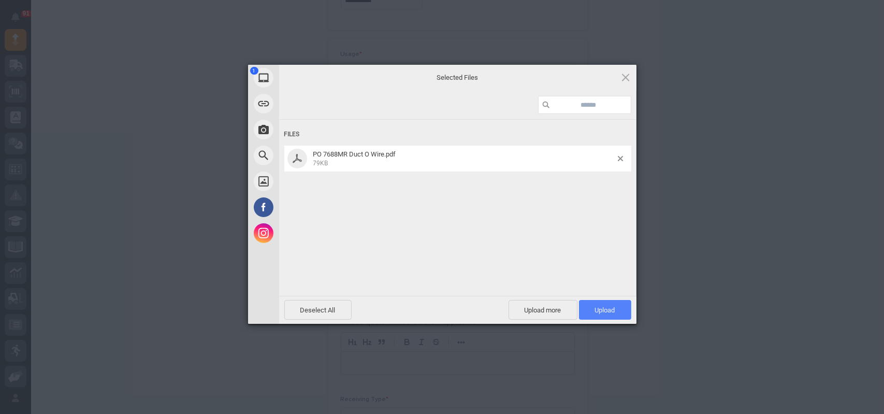
click at [594, 301] on span "Upload 1" at bounding box center [605, 310] width 52 height 20
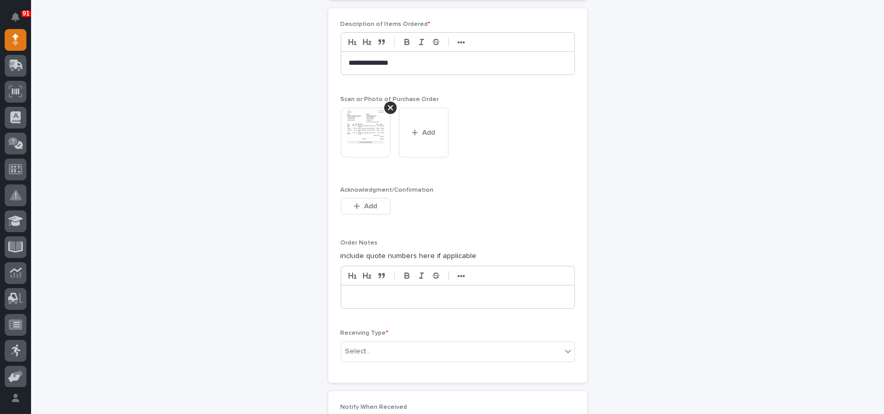
scroll to position [865, 0]
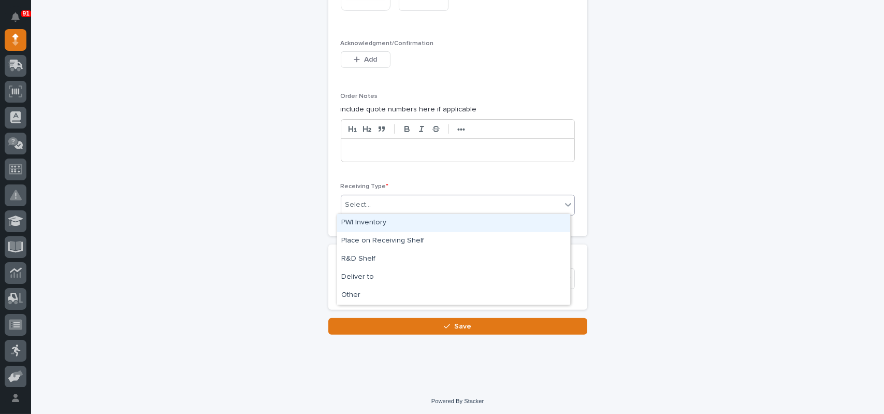
click at [372, 198] on div "Select..." at bounding box center [451, 204] width 220 height 17
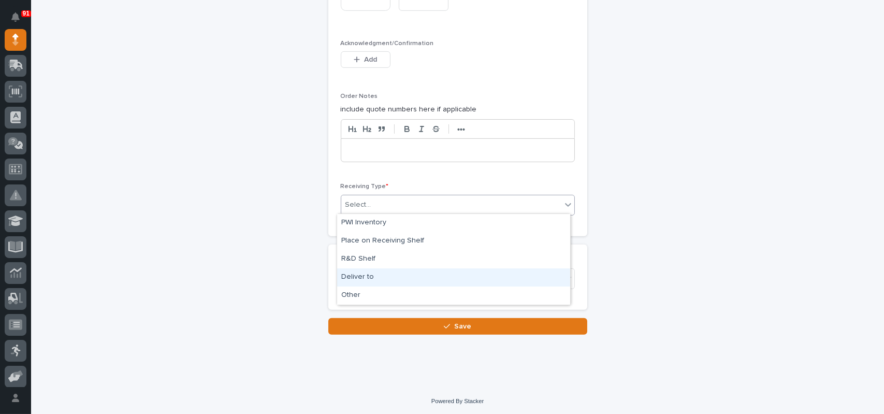
click at [365, 273] on div "Deliver to" at bounding box center [453, 277] width 233 height 18
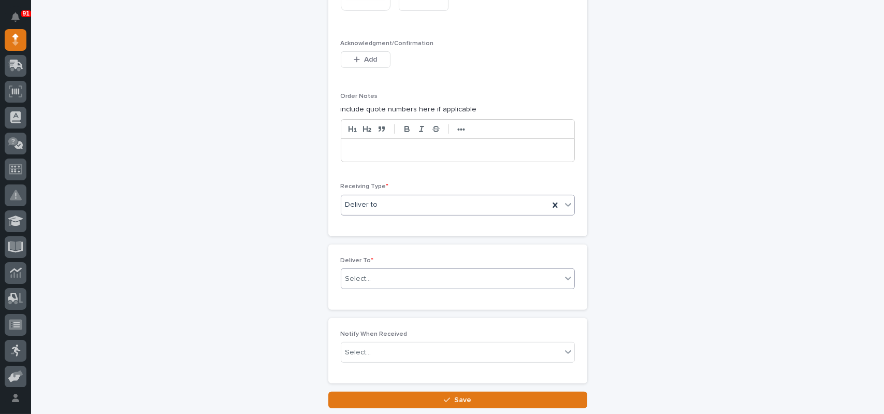
click at [365, 273] on div "Select..." at bounding box center [358, 278] width 26 height 11
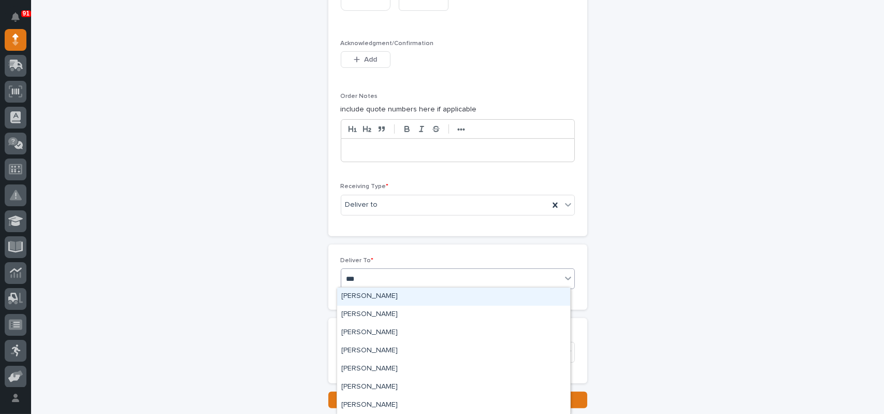
type input "****"
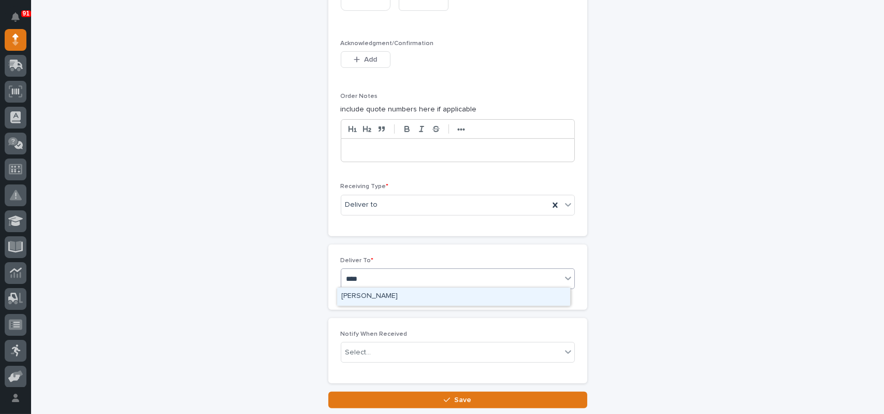
click at [363, 296] on div "[PERSON_NAME]" at bounding box center [453, 296] width 233 height 18
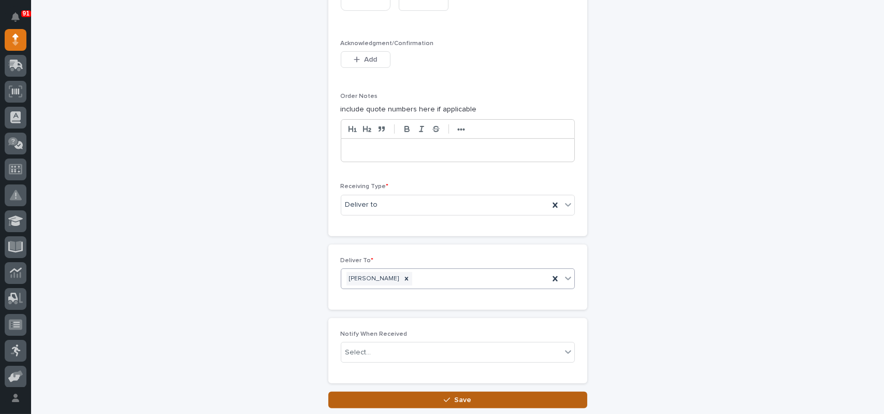
click at [433, 394] on button "Save" at bounding box center [457, 399] width 259 height 17
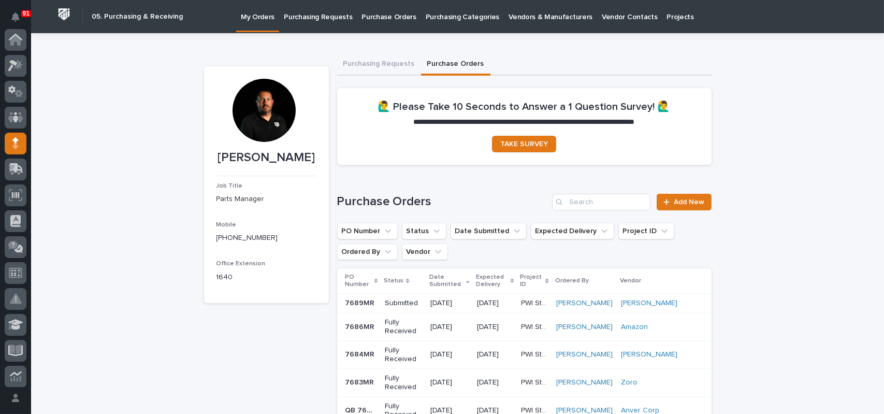
scroll to position [104, 0]
